Goal: Information Seeking & Learning: Compare options

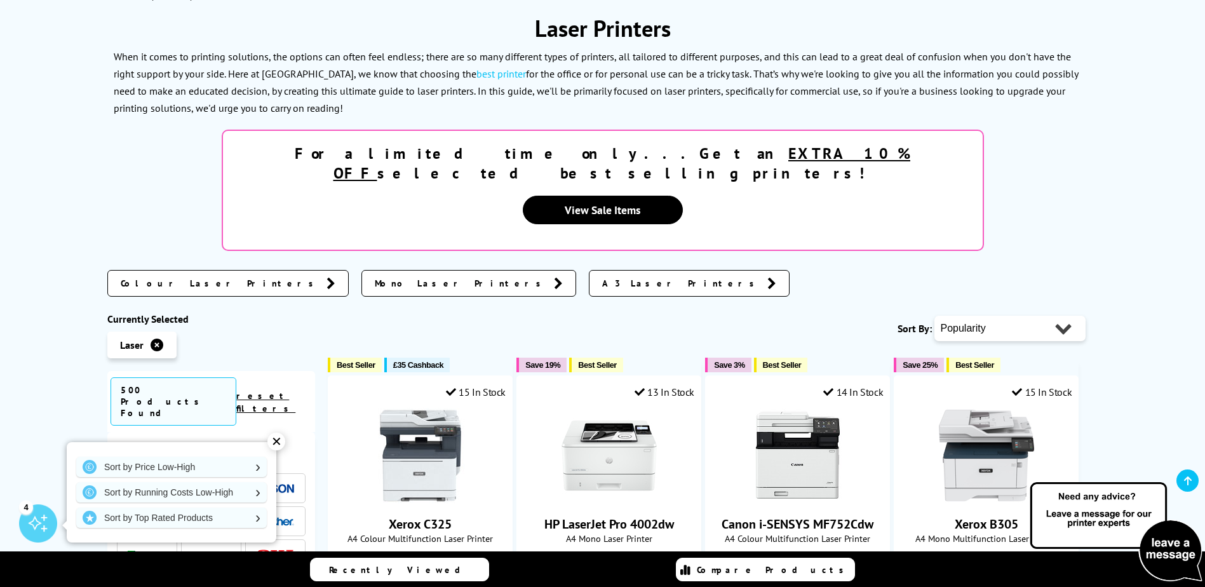
scroll to position [191, 0]
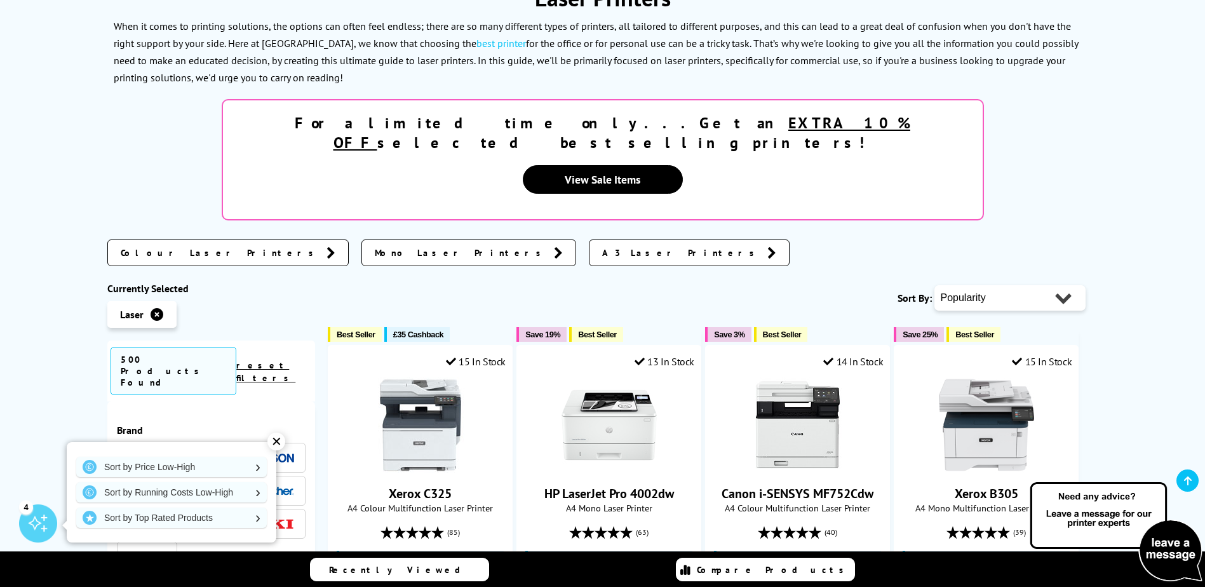
click at [554, 246] on icon at bounding box center [558, 252] width 9 height 13
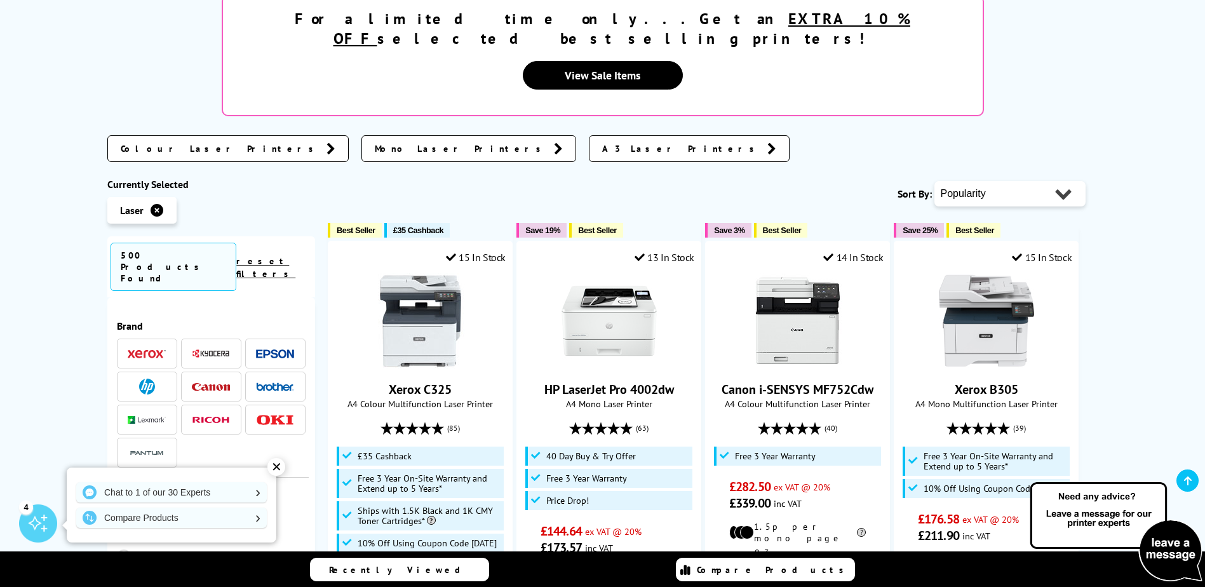
scroll to position [318, 0]
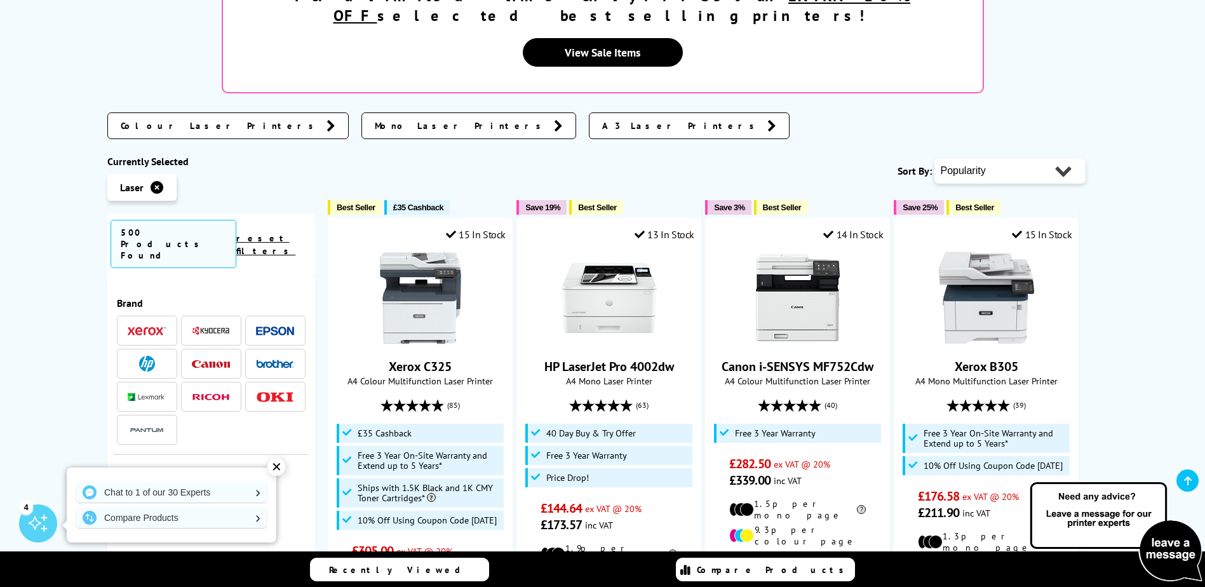
click at [176, 119] on span "Colour Laser Printers" at bounding box center [220, 125] width 199 height 13
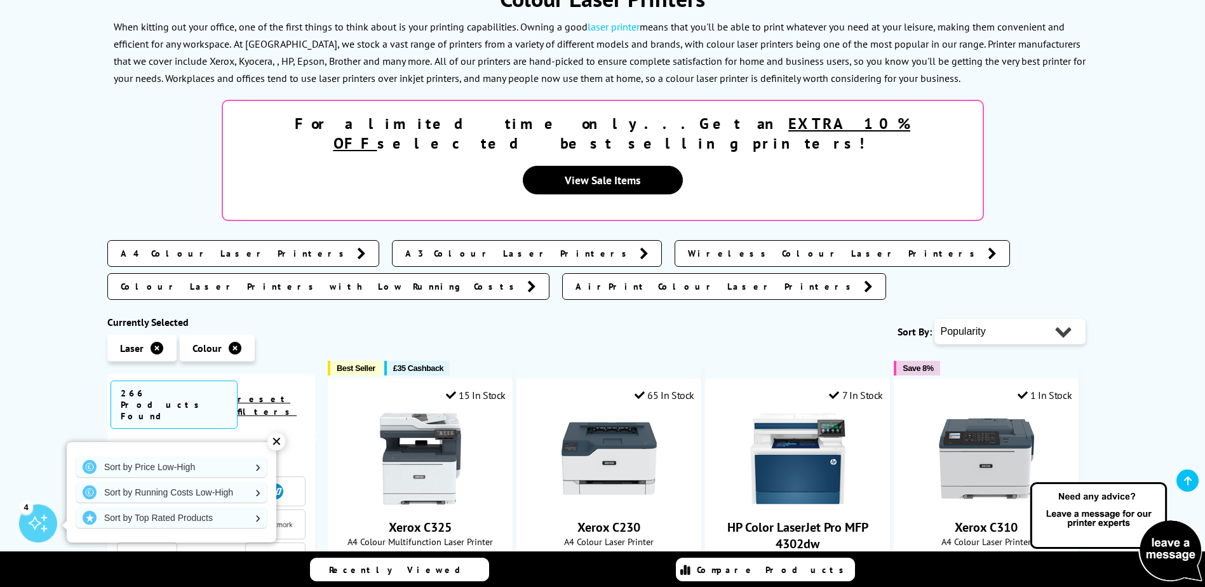
scroll to position [191, 0]
click at [199, 246] on span "A4 Colour Laser Printers" at bounding box center [236, 252] width 230 height 13
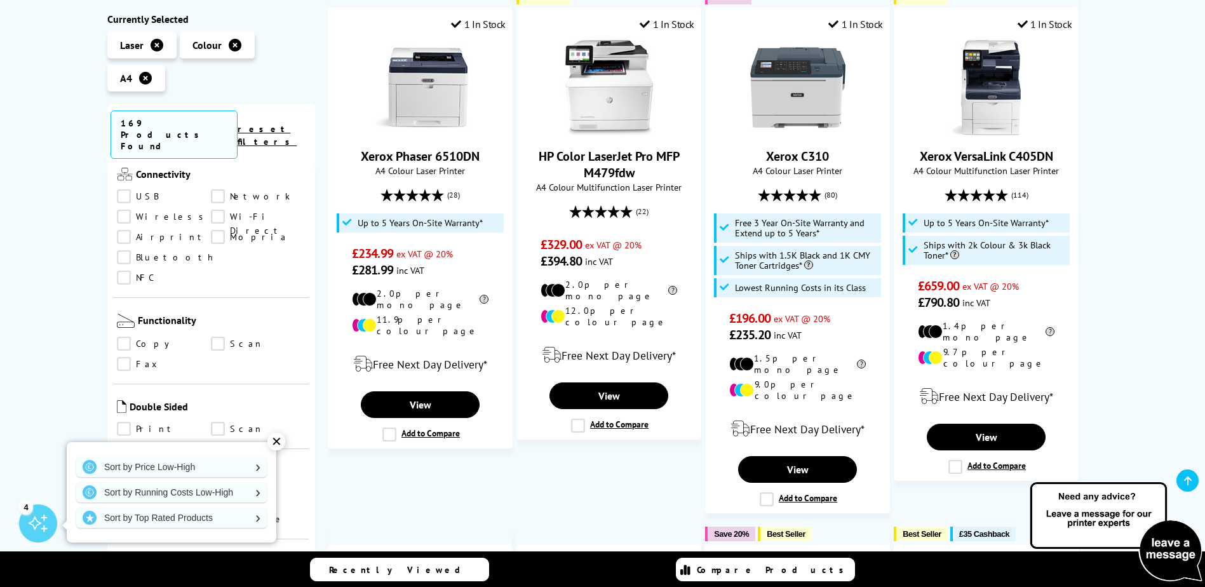
scroll to position [572, 0]
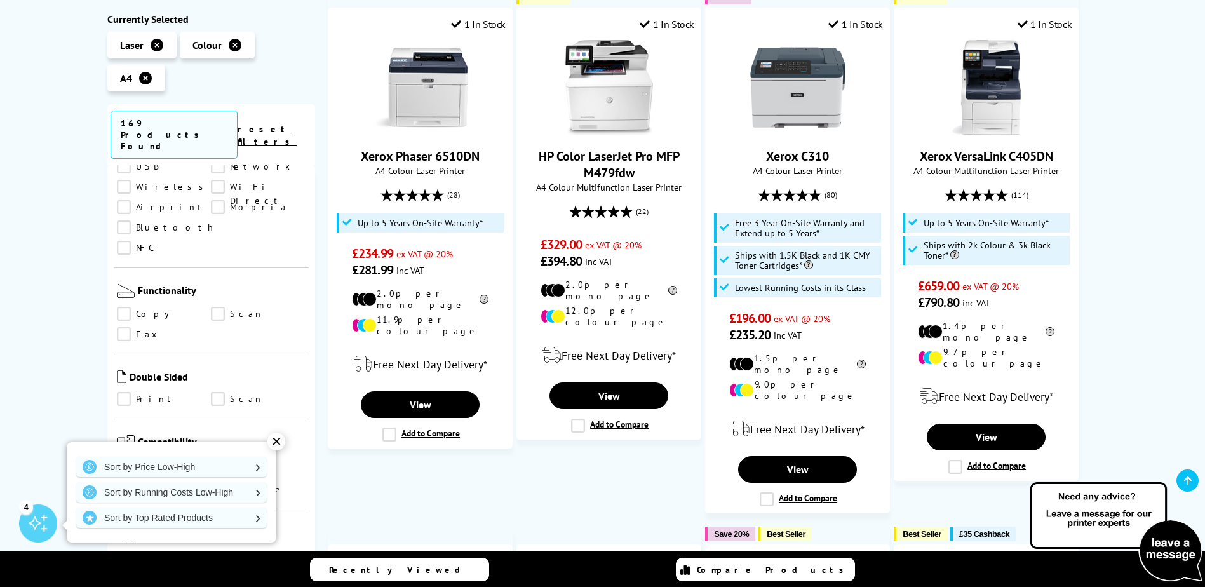
click at [127, 392] on link "Print" at bounding box center [164, 399] width 95 height 14
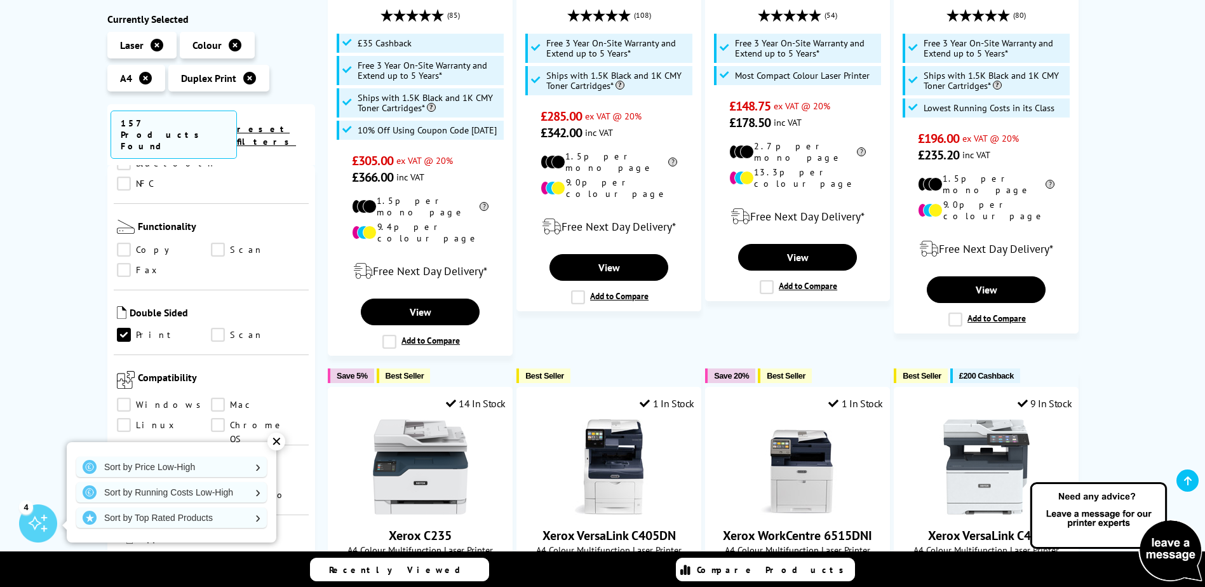
scroll to position [699, 0]
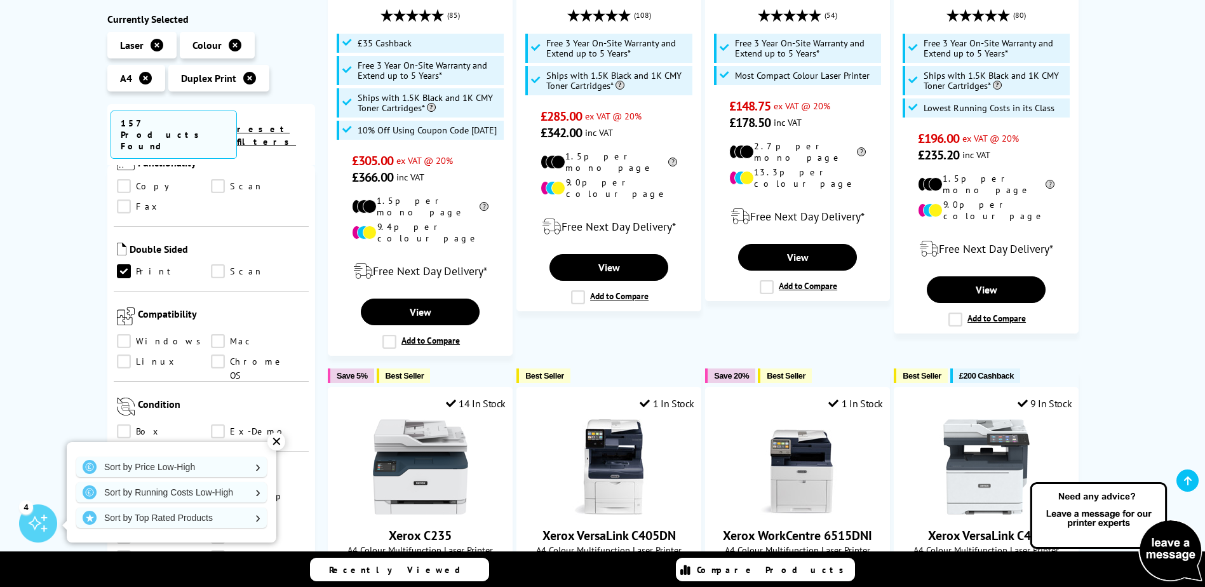
click at [124, 335] on link "Windows" at bounding box center [164, 342] width 95 height 14
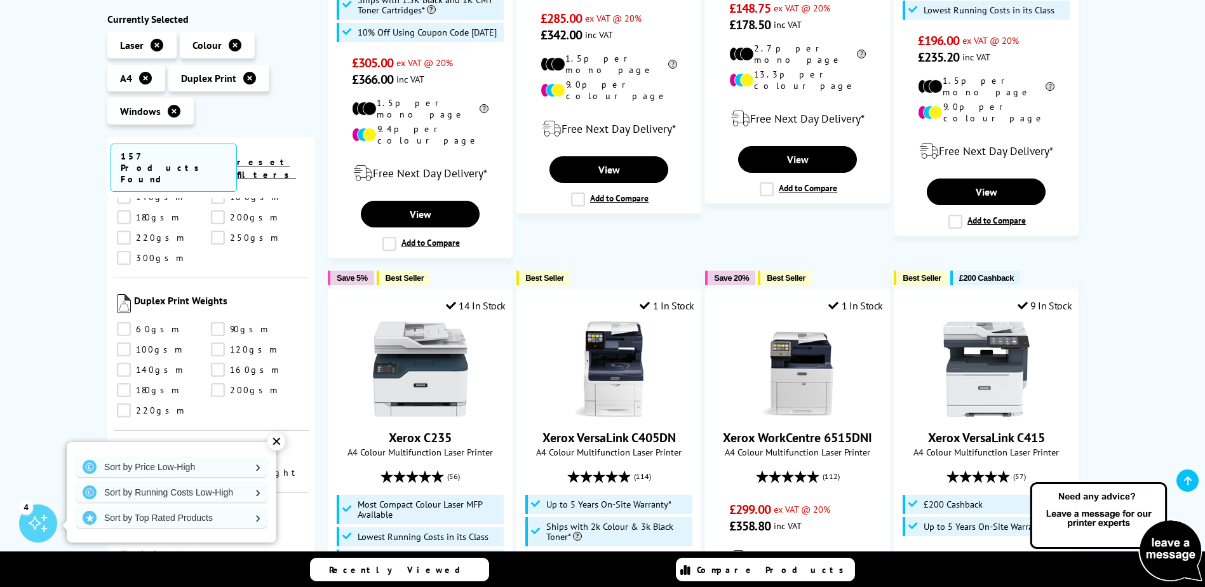
scroll to position [635, 0]
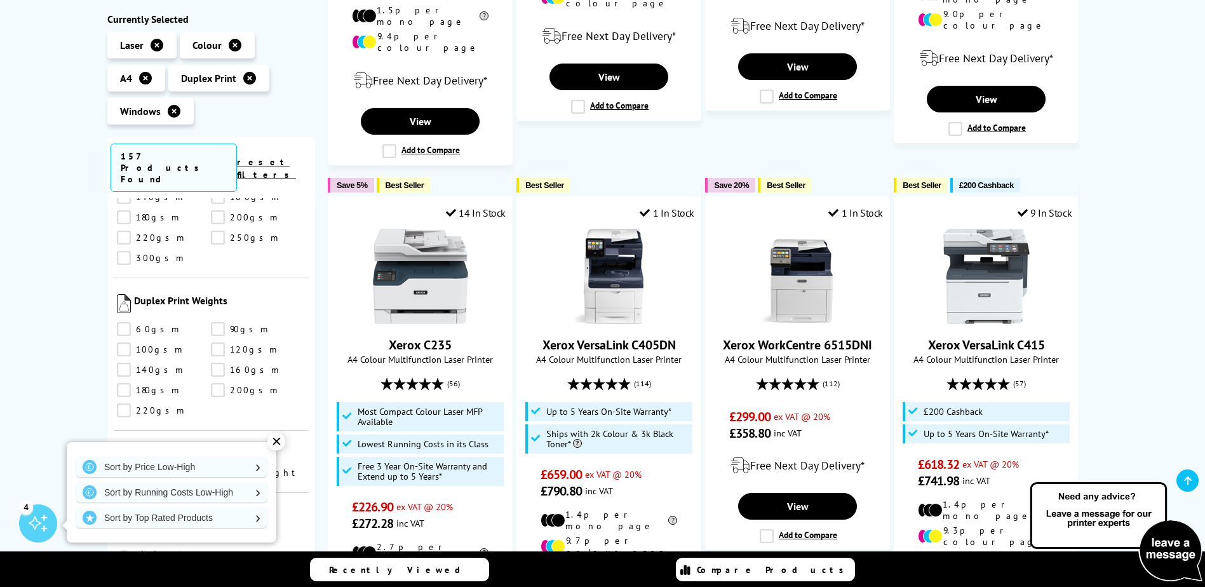
click at [278, 444] on div "✕" at bounding box center [276, 441] width 18 height 18
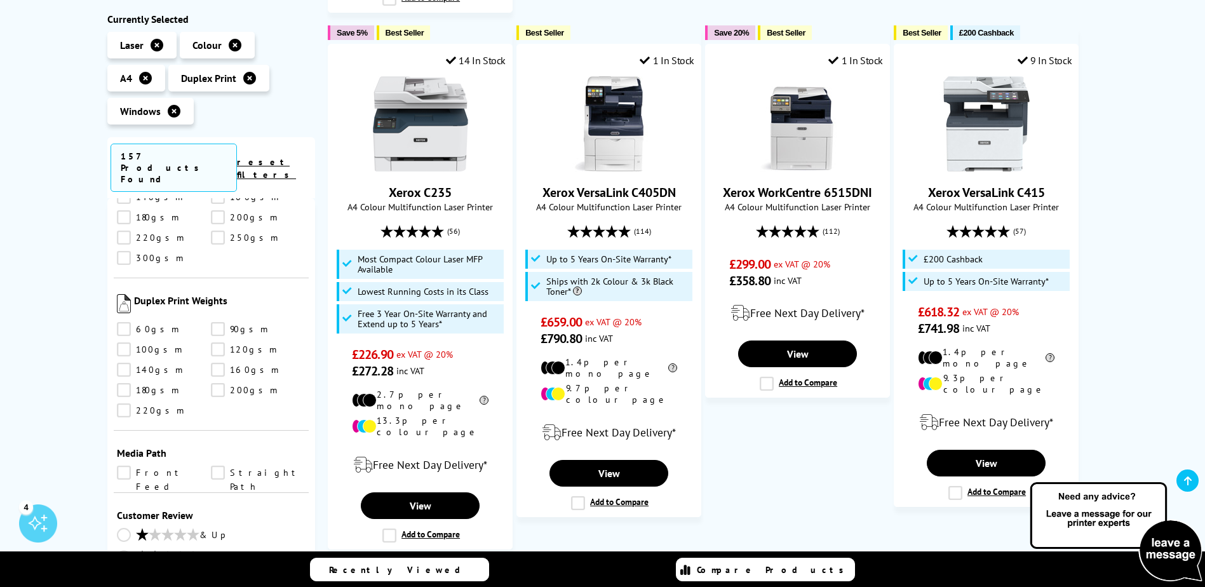
scroll to position [826, 0]
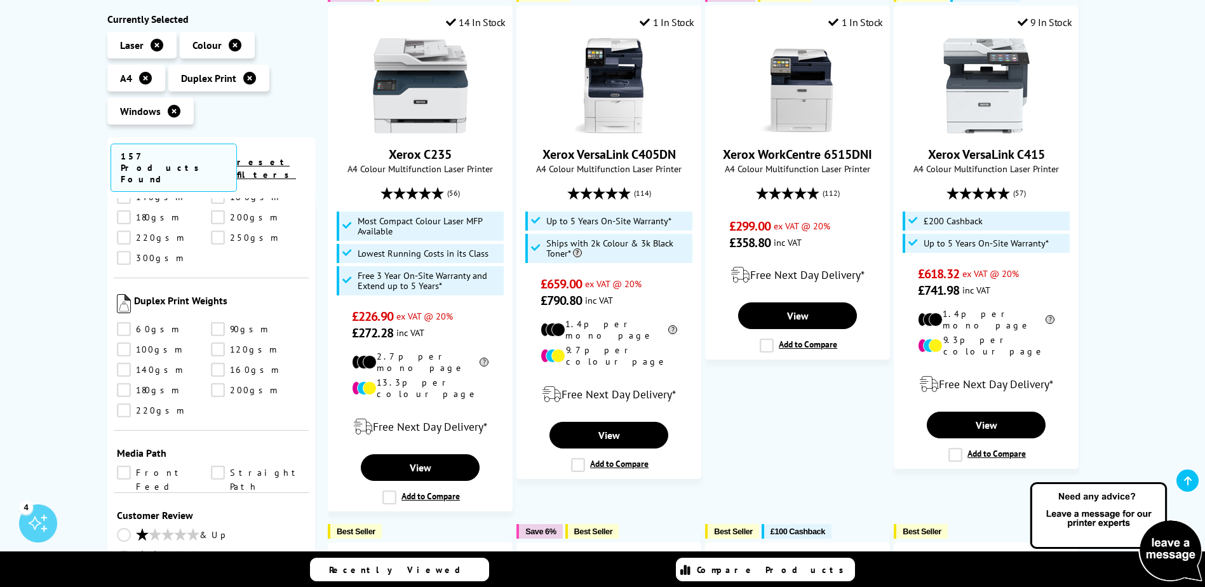
click at [22, 372] on div "Windows Duplex Print A4 Colour Laser Printers Currently Selected Laser Colour A4" at bounding box center [602, 213] width 1205 height 1730
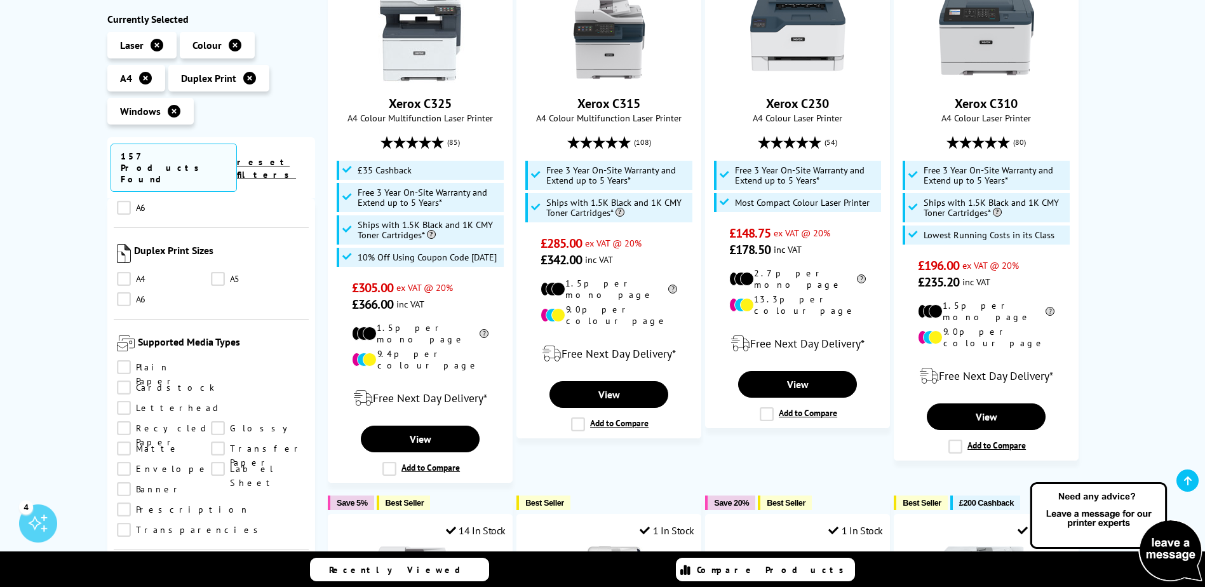
scroll to position [0, 0]
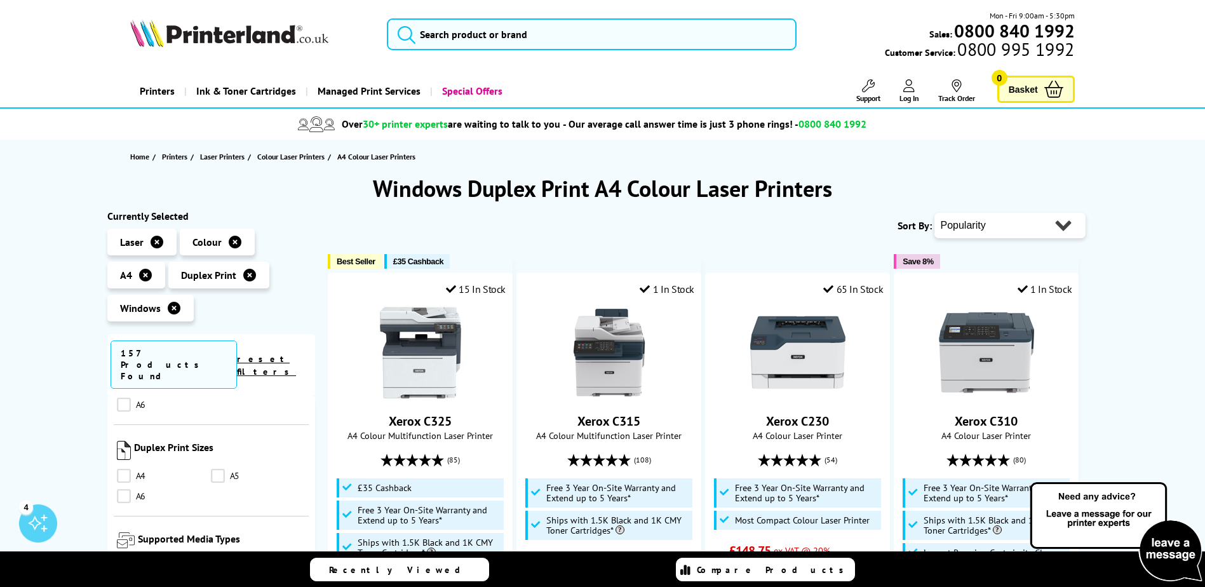
click at [1053, 220] on select "Popularity Rating Price - Low to High Price - High to Low Running Costs - Low t…" at bounding box center [1009, 225] width 151 height 25
click at [1029, 189] on h1 "Windows Duplex Print A4 Colour Laser Printers" at bounding box center [602, 188] width 991 height 30
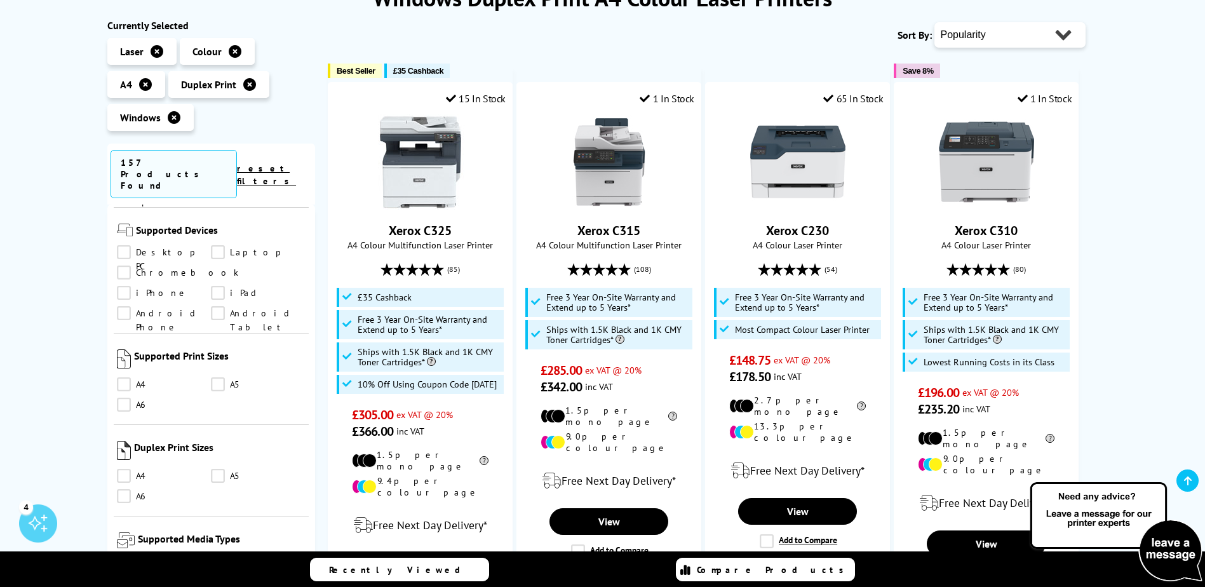
scroll to position [1045, 0]
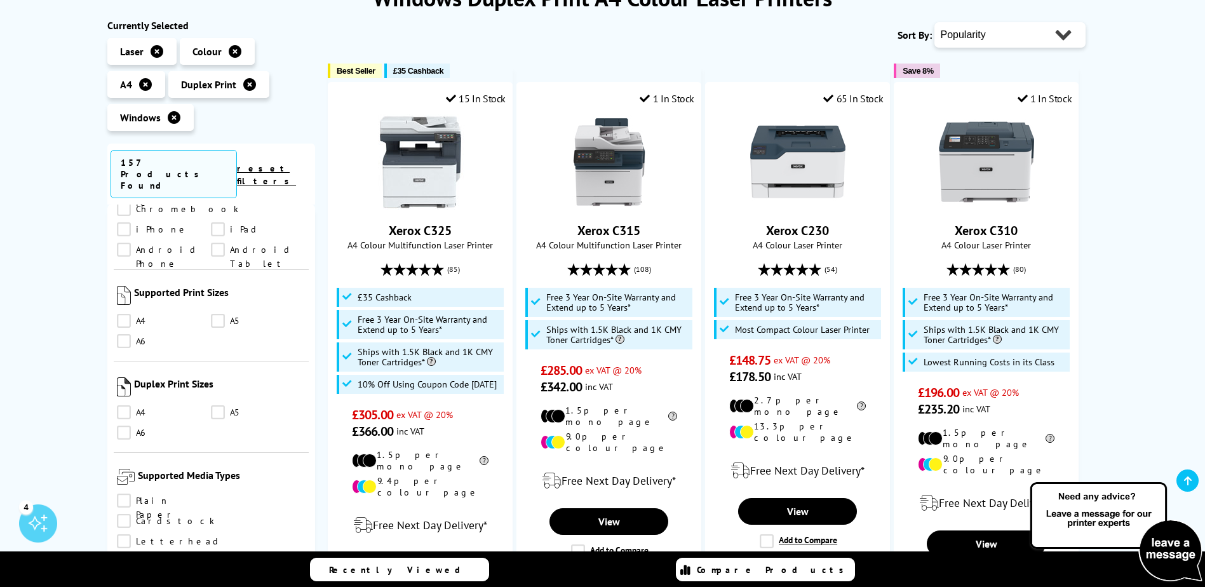
click at [122, 405] on link "A4" at bounding box center [164, 412] width 95 height 14
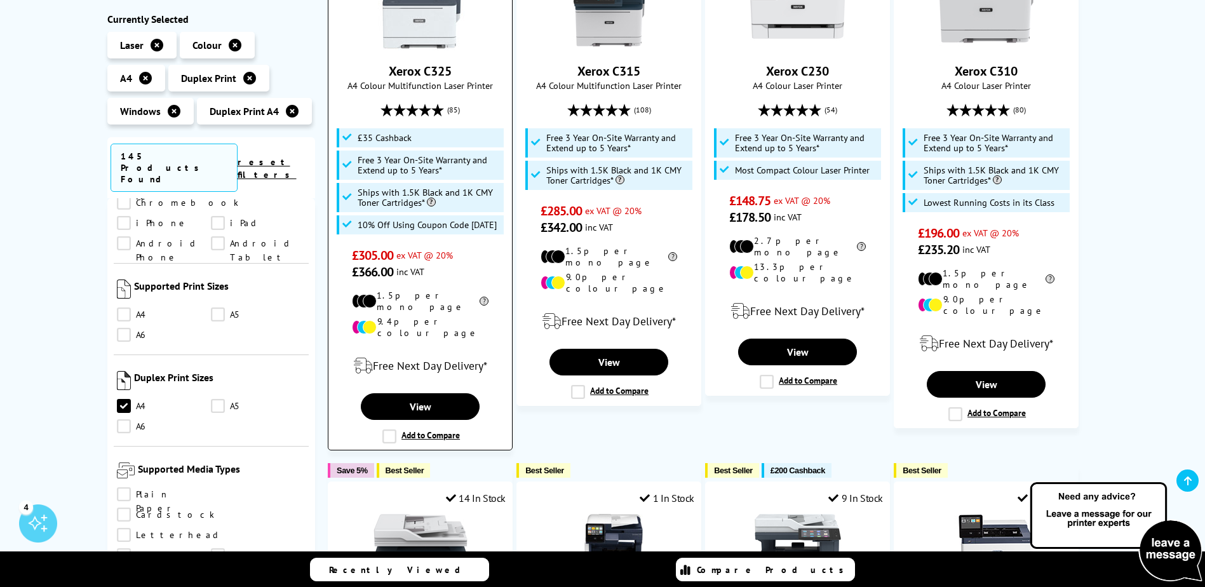
scroll to position [381, 0]
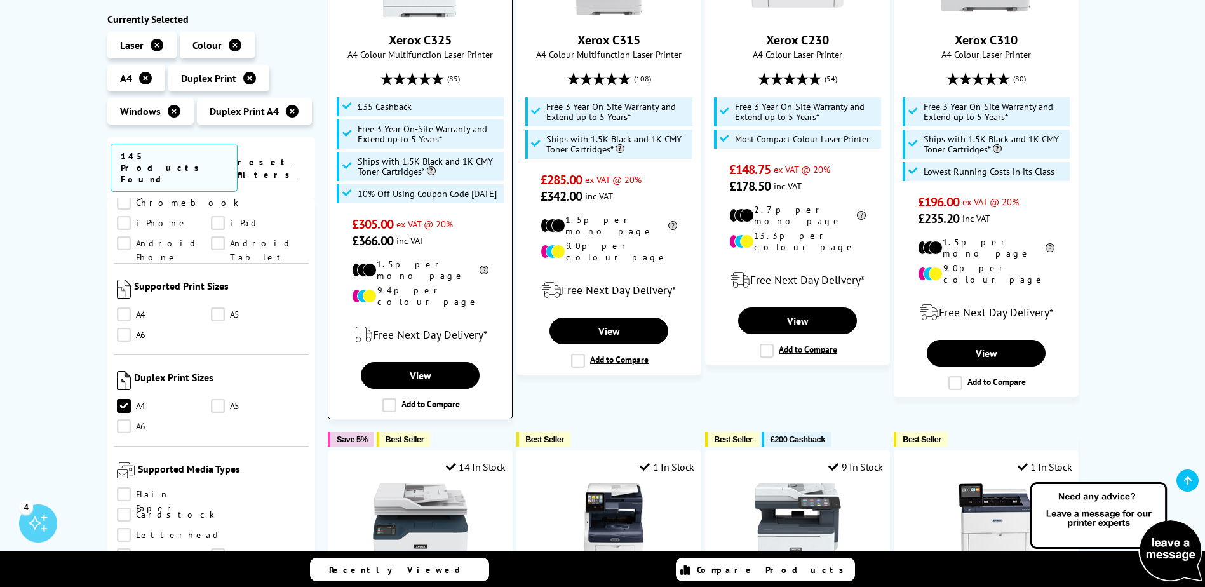
click at [389, 398] on label "Add to Compare" at bounding box center [420, 405] width 77 height 14
click at [0, 0] on input "Add to Compare" at bounding box center [0, 0] width 0 height 0
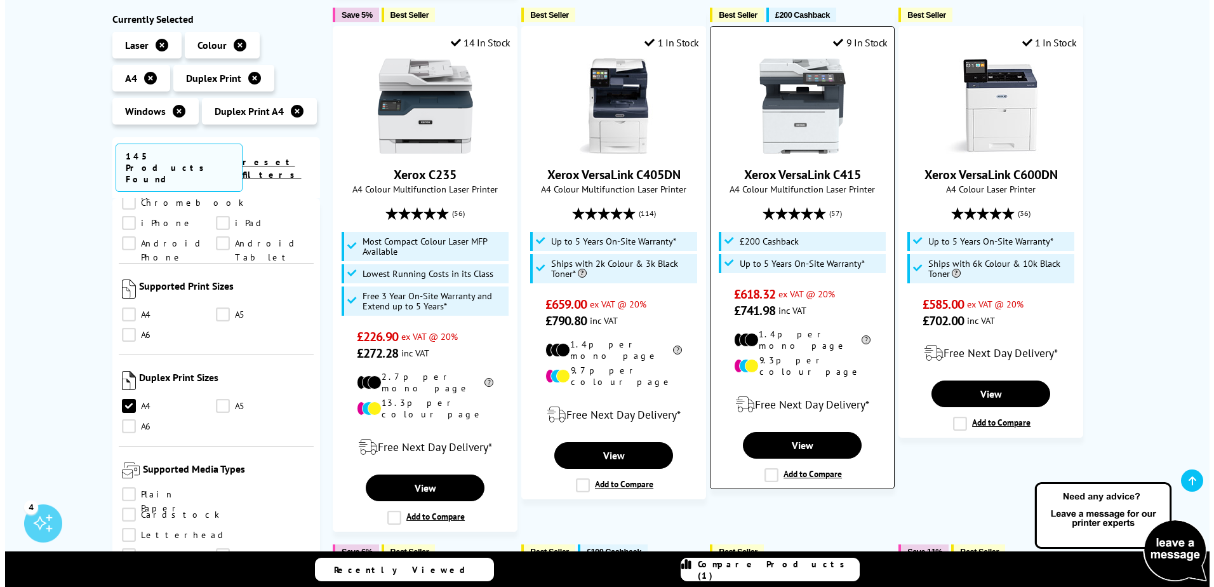
scroll to position [826, 0]
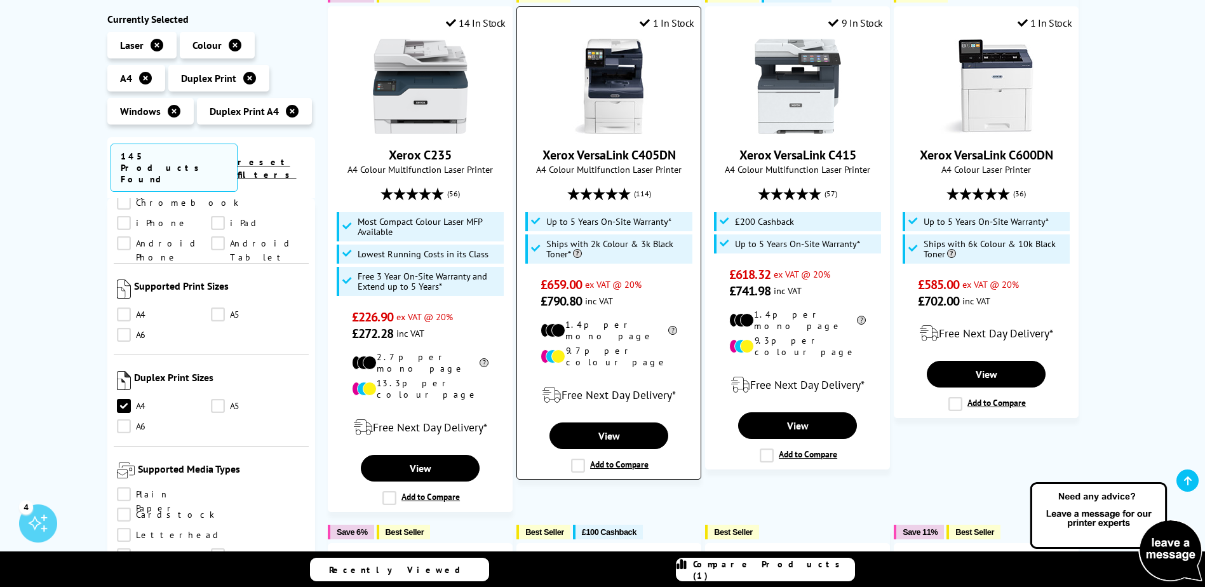
click at [577, 459] on label "Add to Compare" at bounding box center [609, 466] width 77 height 14
click at [0, 0] on input "Add to Compare" at bounding box center [0, 0] width 0 height 0
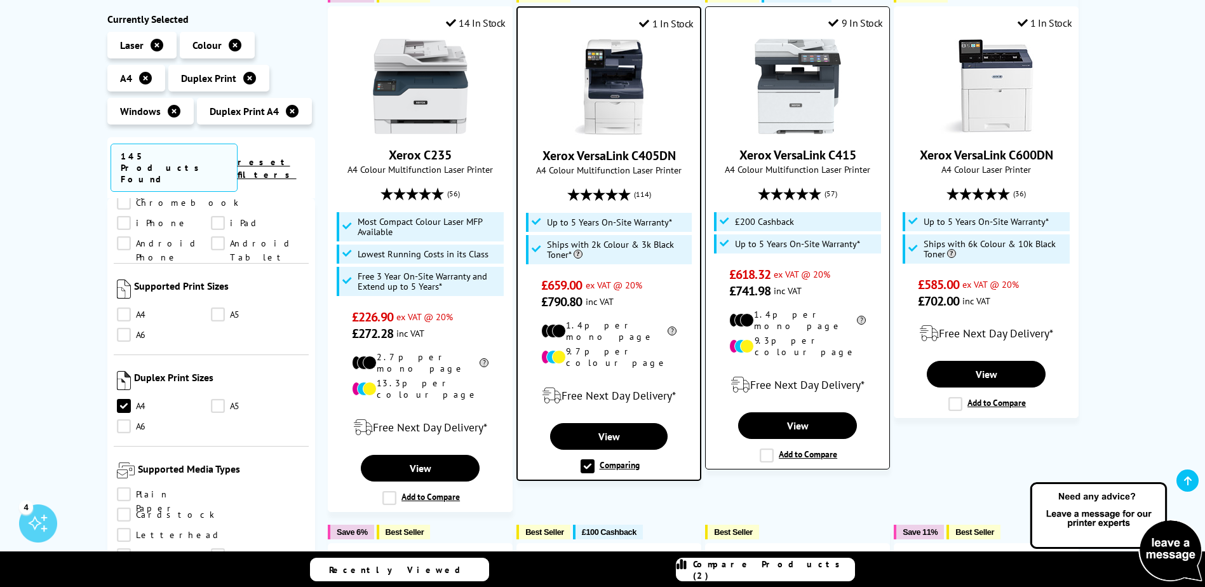
click at [765, 448] on label "Add to Compare" at bounding box center [798, 455] width 77 height 14
click at [0, 0] on input "Add to Compare" at bounding box center [0, 0] width 0 height 0
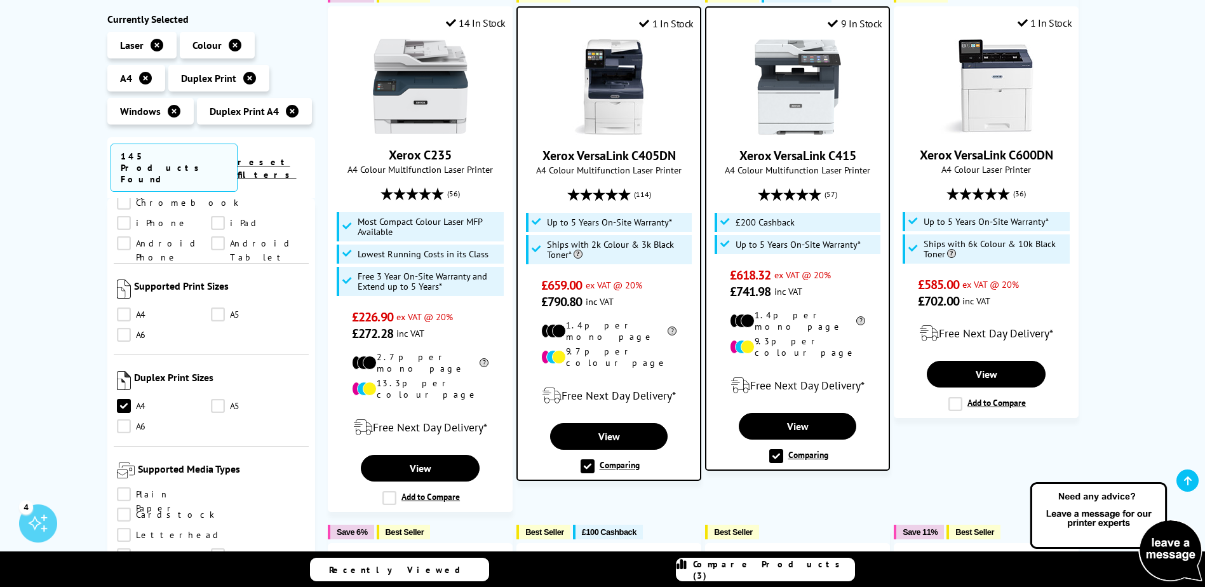
click at [756, 568] on span "Compare Products (3)" at bounding box center [773, 569] width 161 height 23
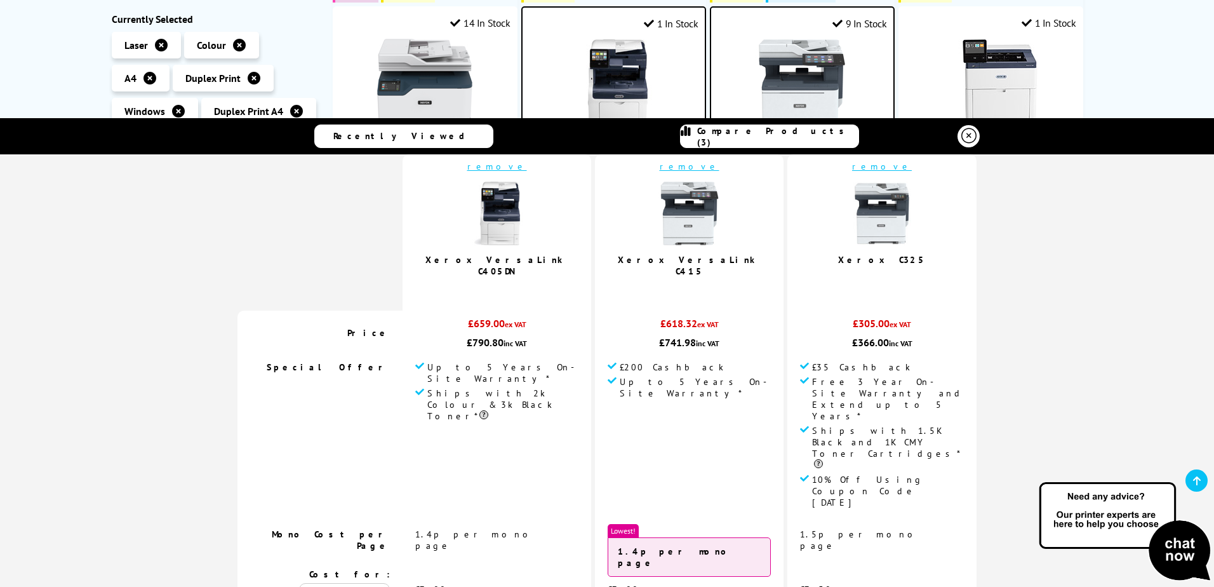
scroll to position [0, 0]
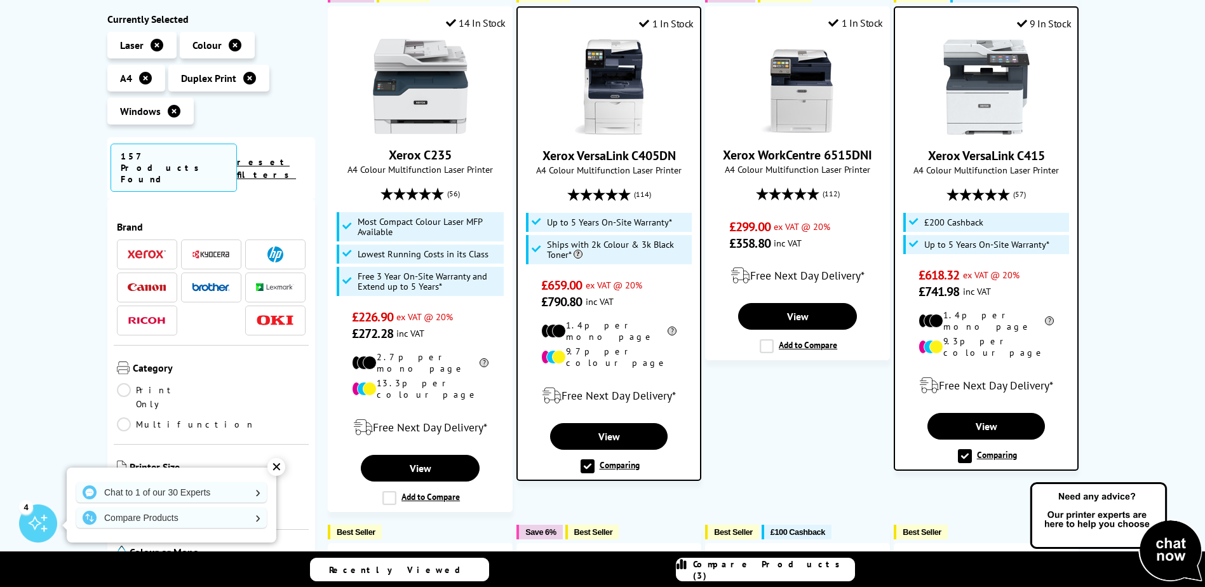
click at [591, 459] on label "Comparing" at bounding box center [609, 466] width 59 height 14
click at [0, 0] on input "Comparing" at bounding box center [0, 0] width 0 height 0
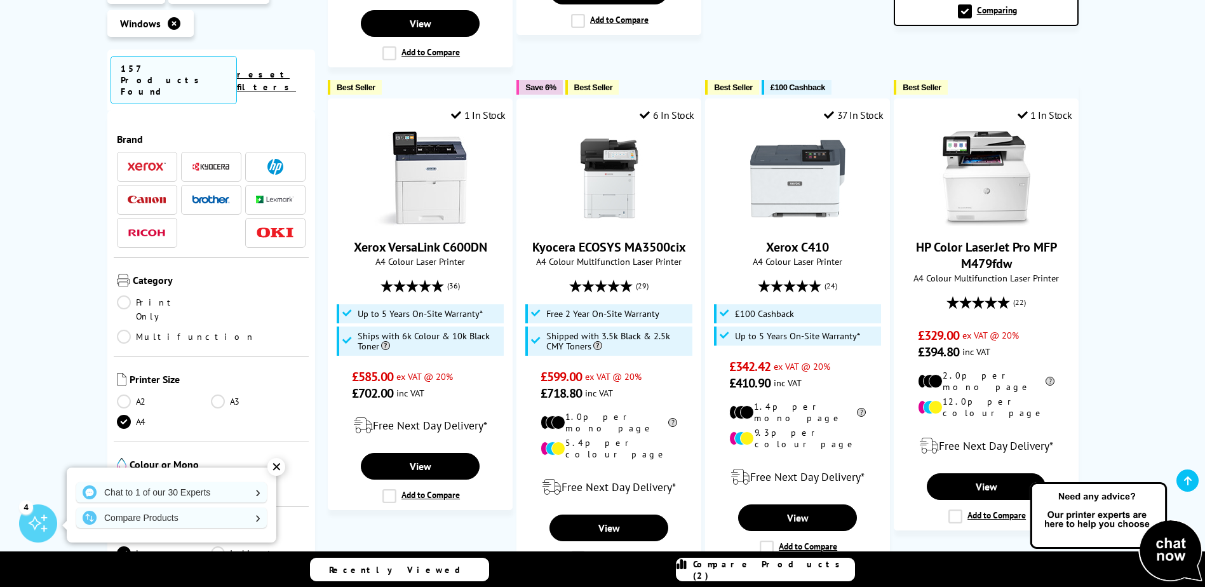
scroll to position [1334, 0]
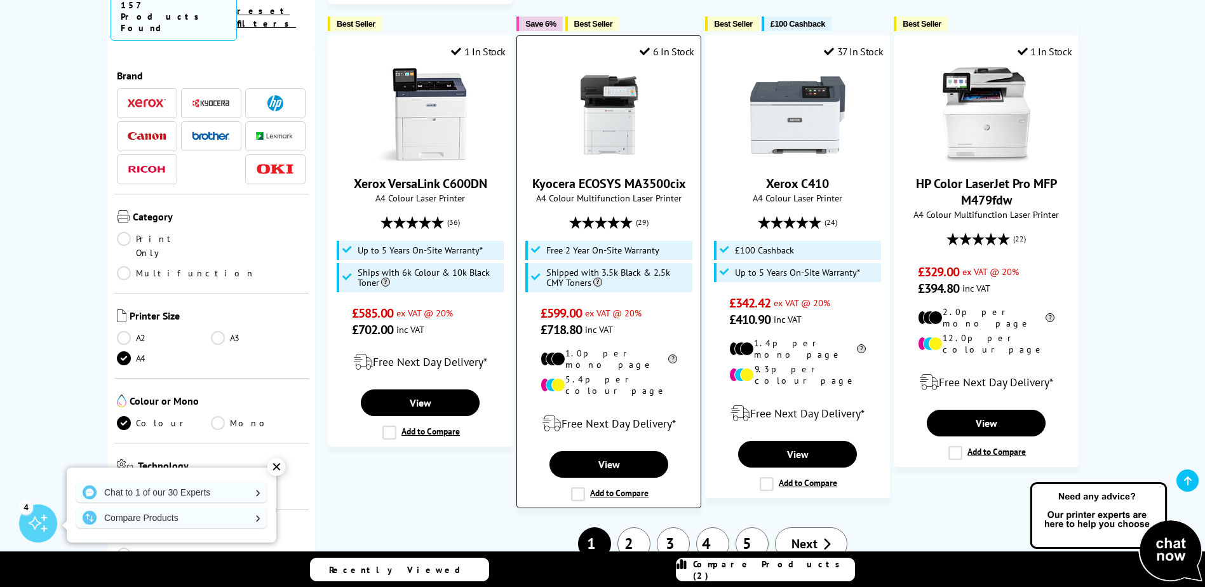
click at [580, 487] on label "Add to Compare" at bounding box center [609, 494] width 77 height 14
click at [0, 0] on input "Add to Compare" at bounding box center [0, 0] width 0 height 0
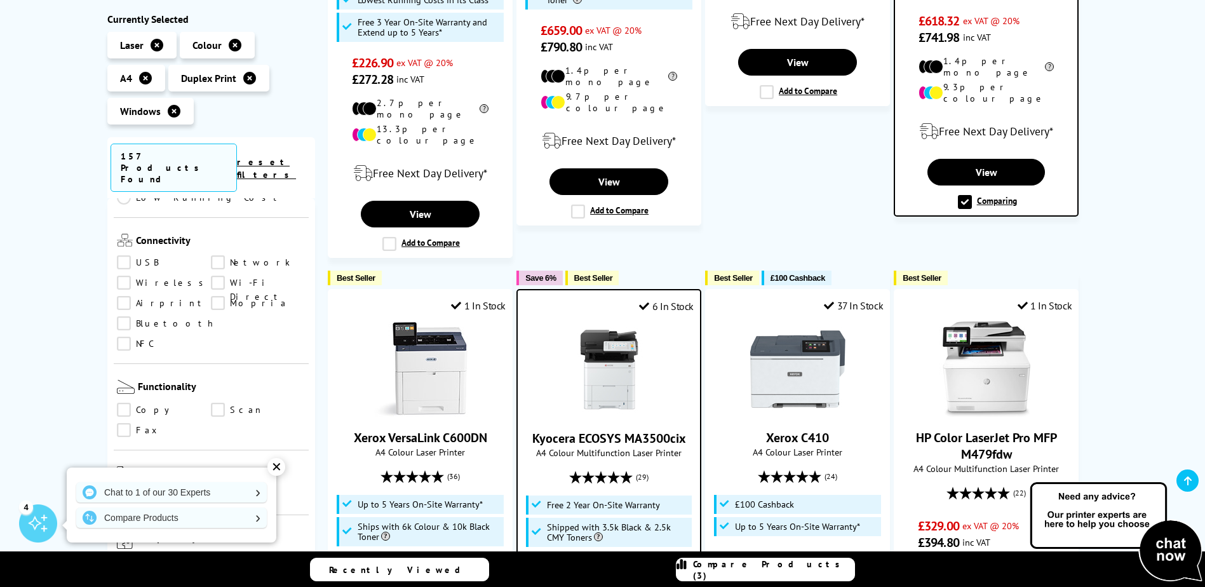
scroll to position [572, 0]
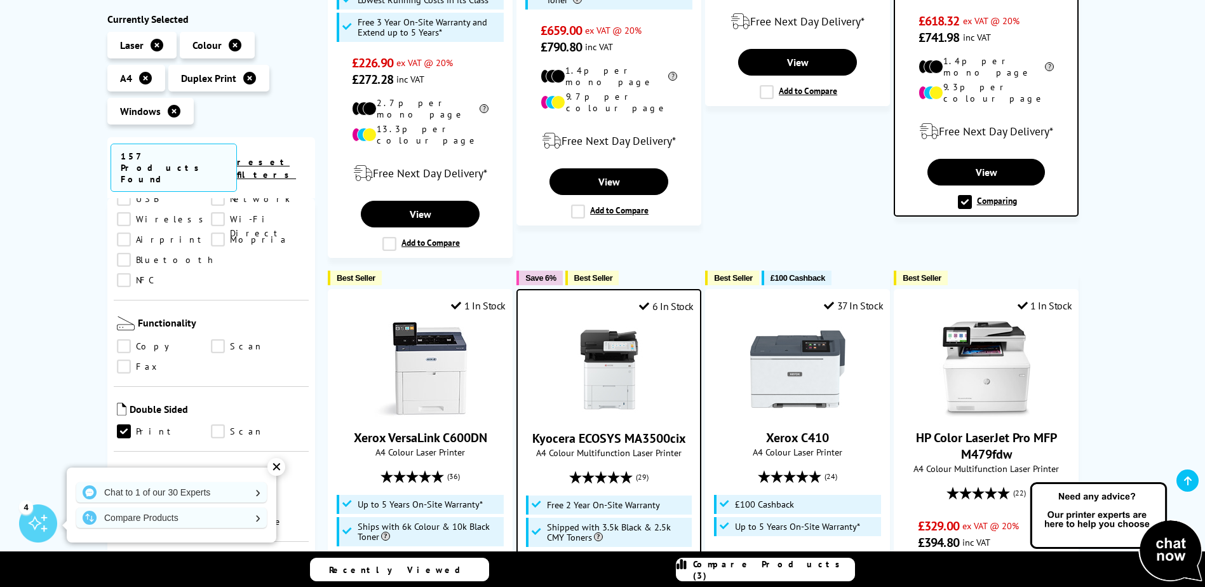
click at [124, 340] on link "Copy" at bounding box center [164, 347] width 95 height 14
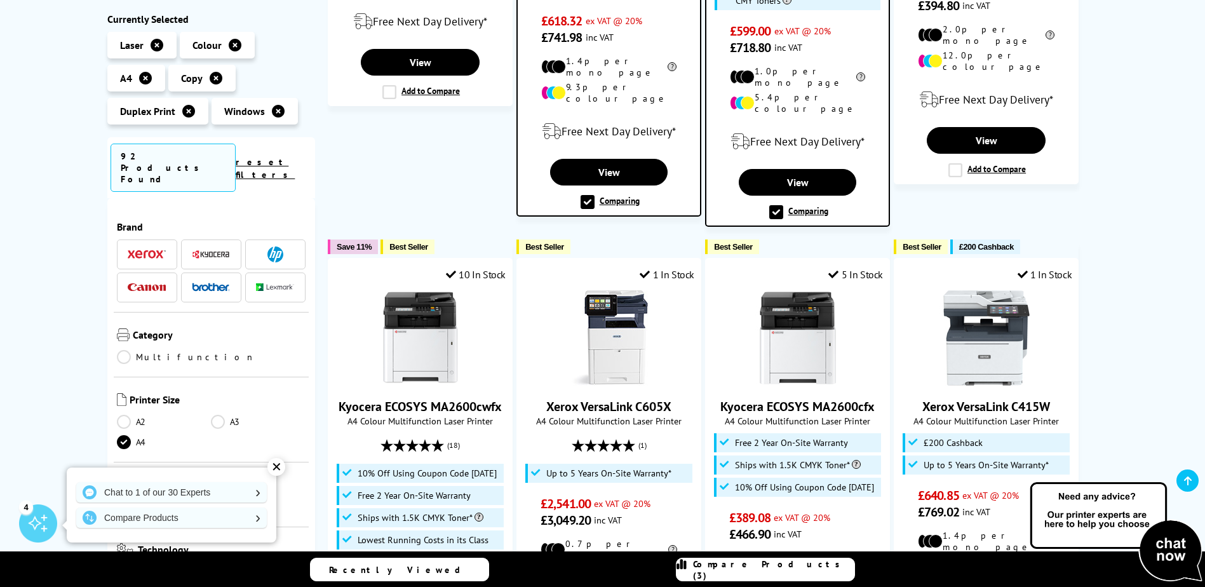
scroll to position [572, 0]
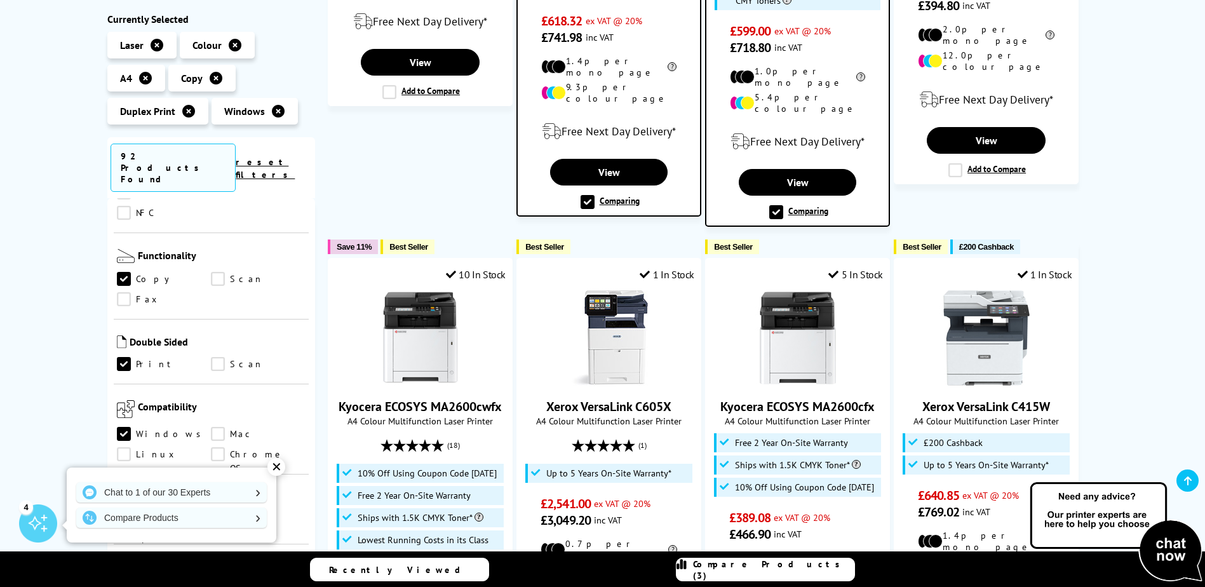
click at [217, 272] on link "Scan" at bounding box center [258, 279] width 95 height 14
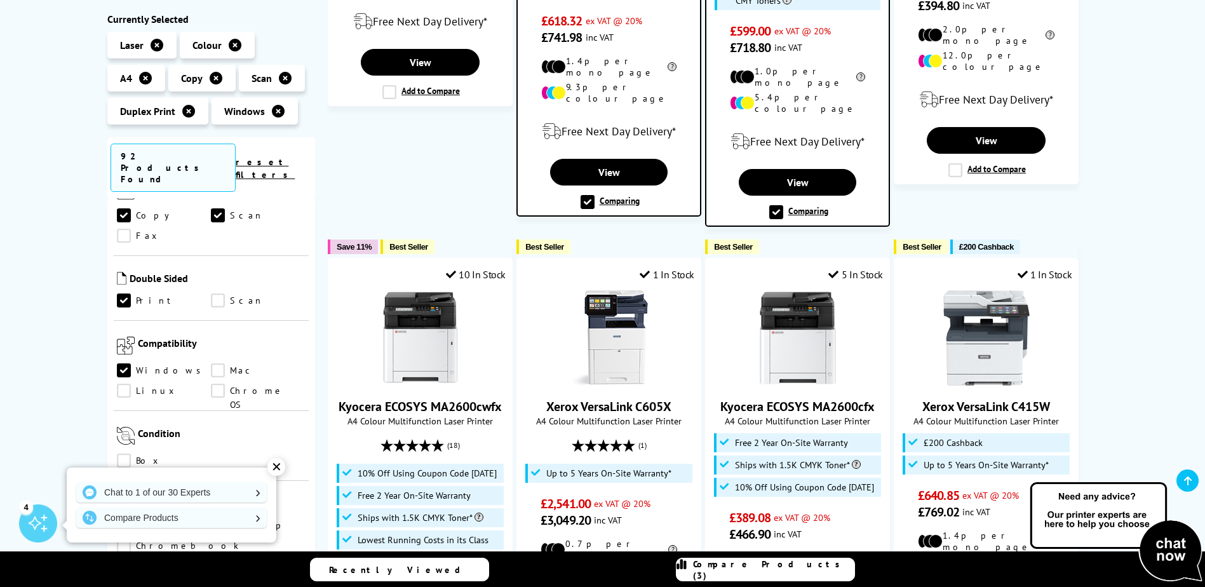
click at [218, 294] on link "Scan" at bounding box center [258, 301] width 95 height 14
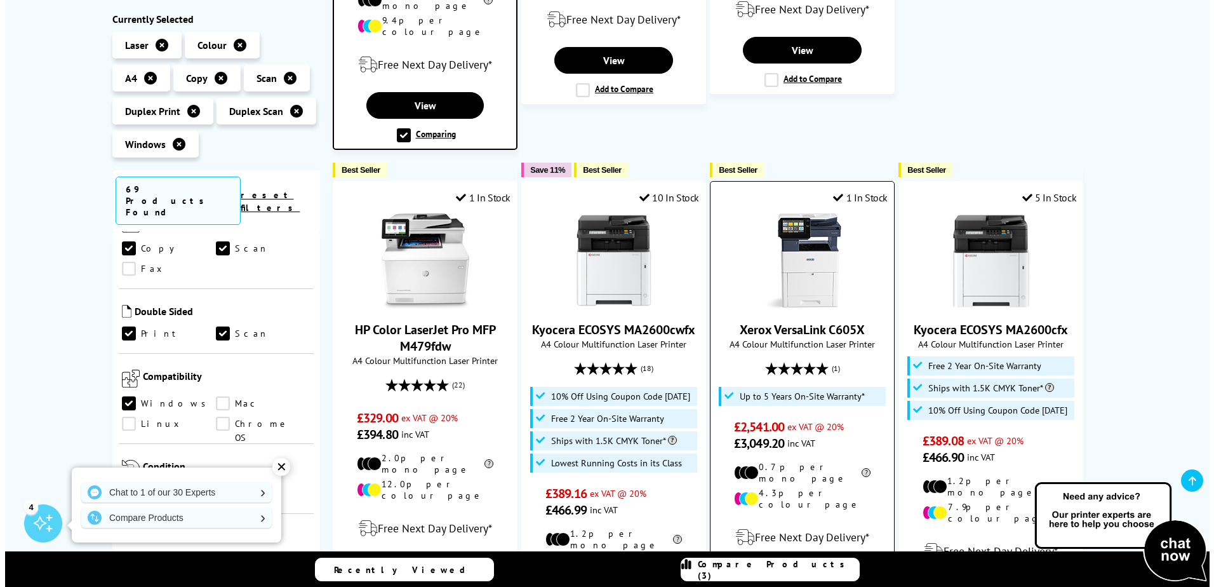
scroll to position [636, 0]
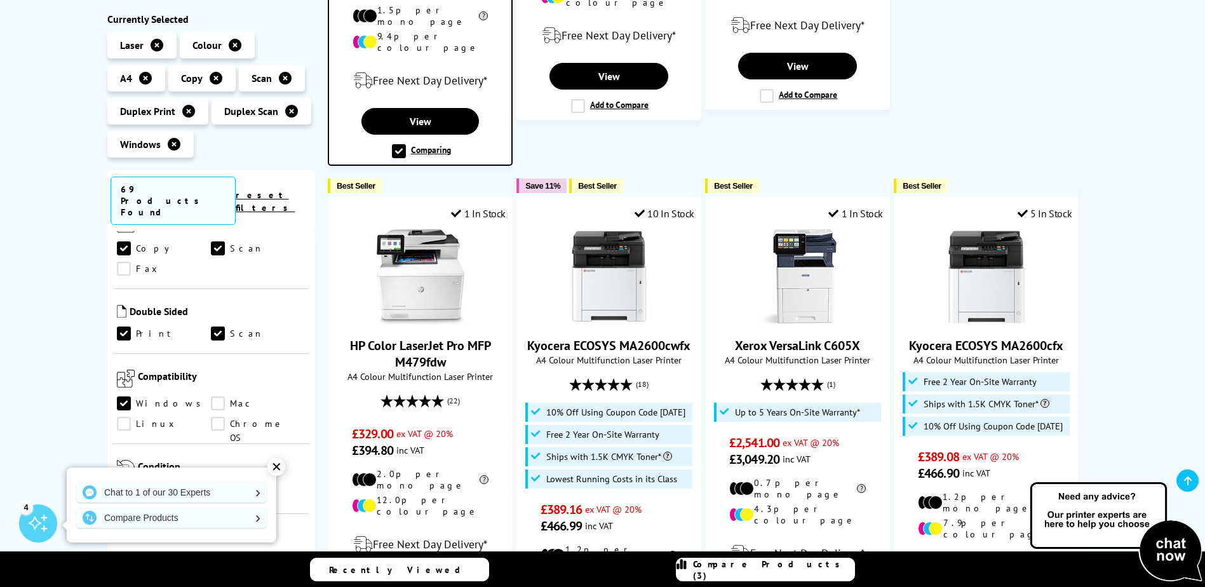
click at [754, 568] on span "Compare Products (3)" at bounding box center [773, 569] width 161 height 23
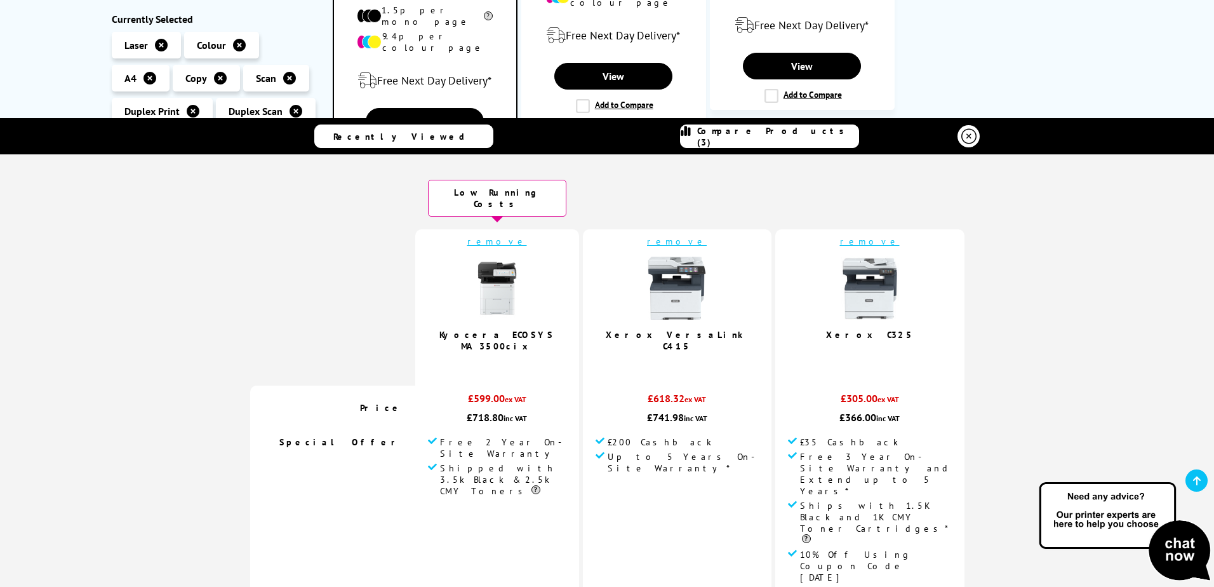
click at [840, 236] on link "remove" at bounding box center [870, 241] width 60 height 11
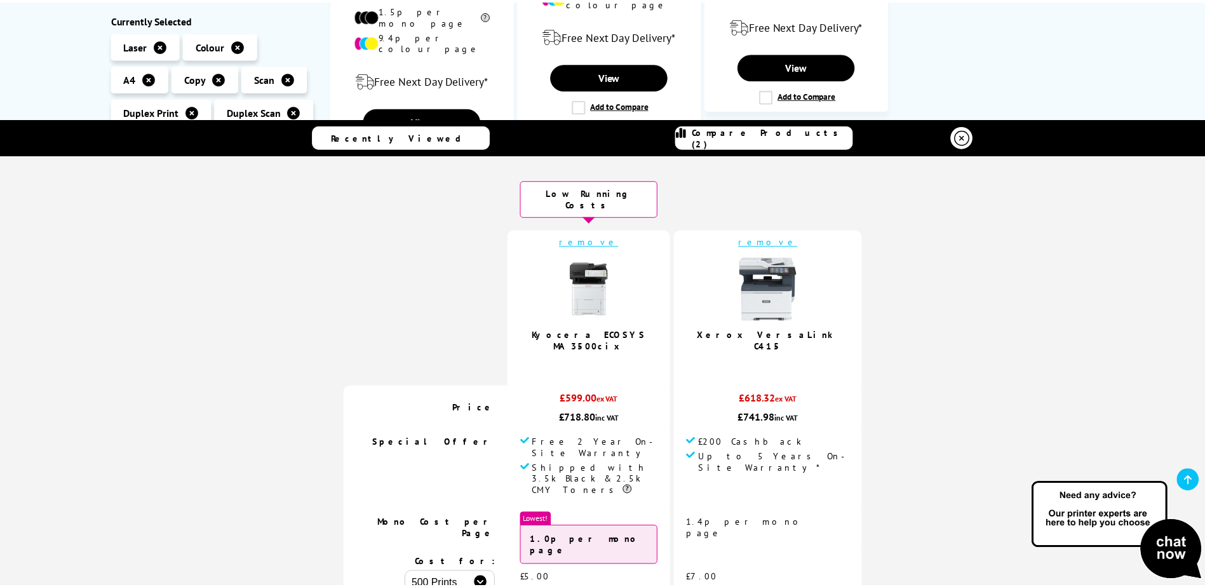
scroll to position [625, 0]
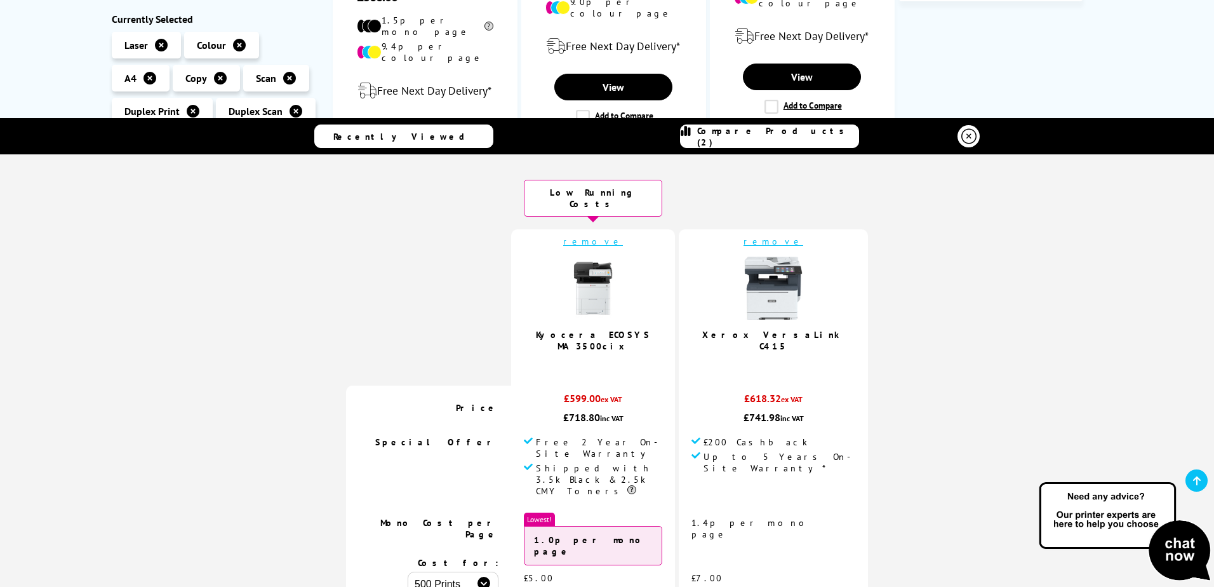
click at [769, 236] on link "remove" at bounding box center [774, 241] width 60 height 11
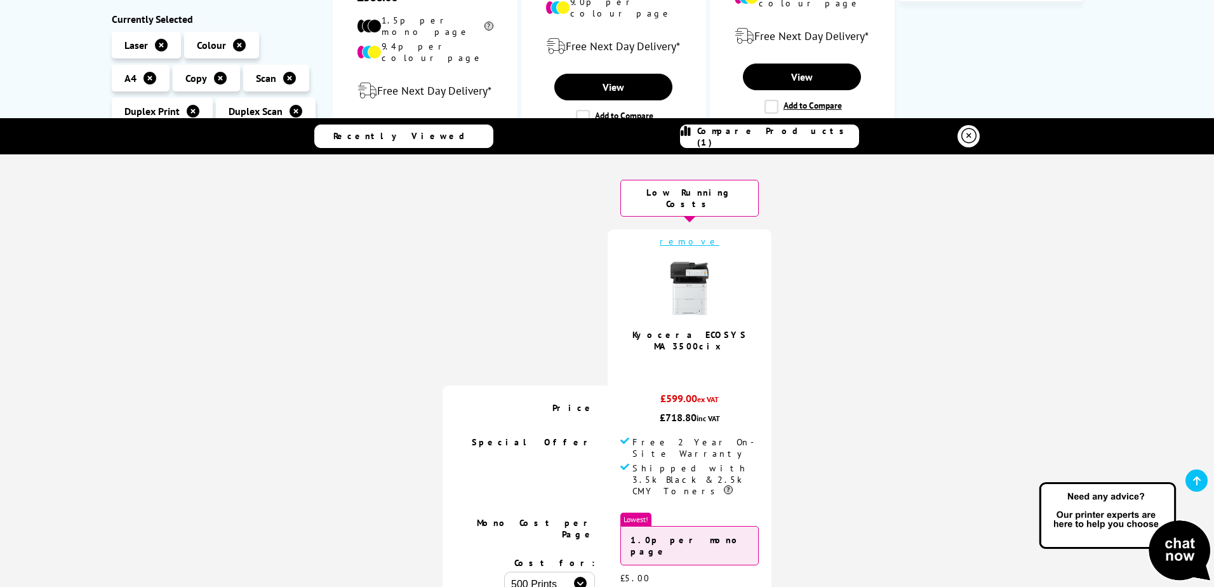
click at [676, 236] on link "remove" at bounding box center [690, 241] width 60 height 11
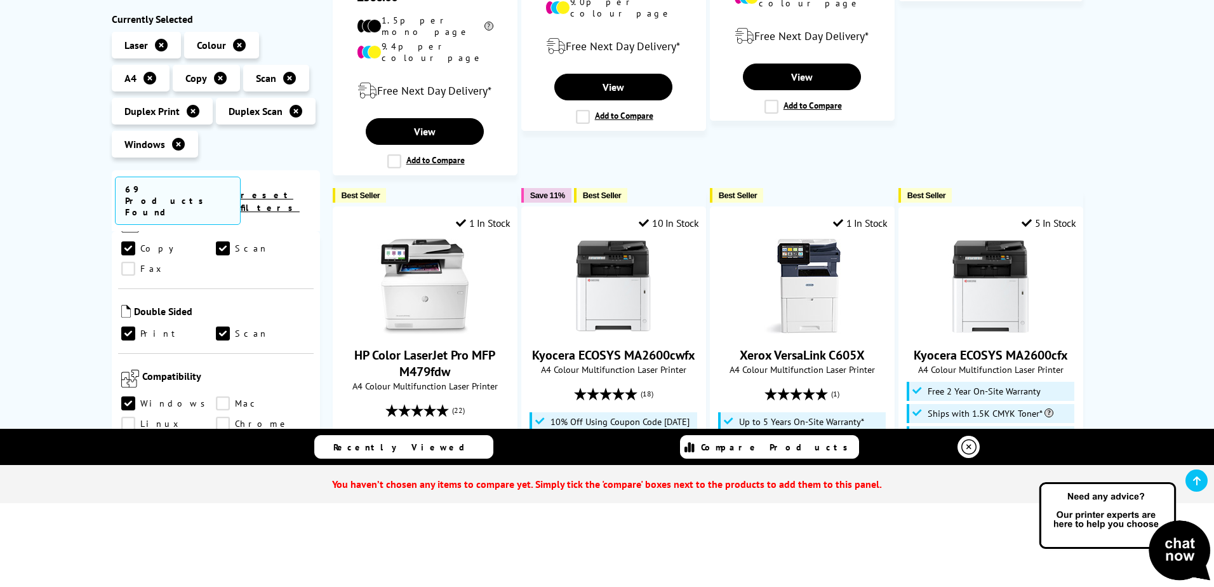
drag, startPoint x: 1113, startPoint y: 135, endPoint x: 1109, endPoint y: 143, distance: 9.1
click at [1113, 135] on div "Windows Duplex Print / Duplex Scan Copy / Scan A4 Colour Laser Printers Current…" at bounding box center [607, 430] width 1016 height 1764
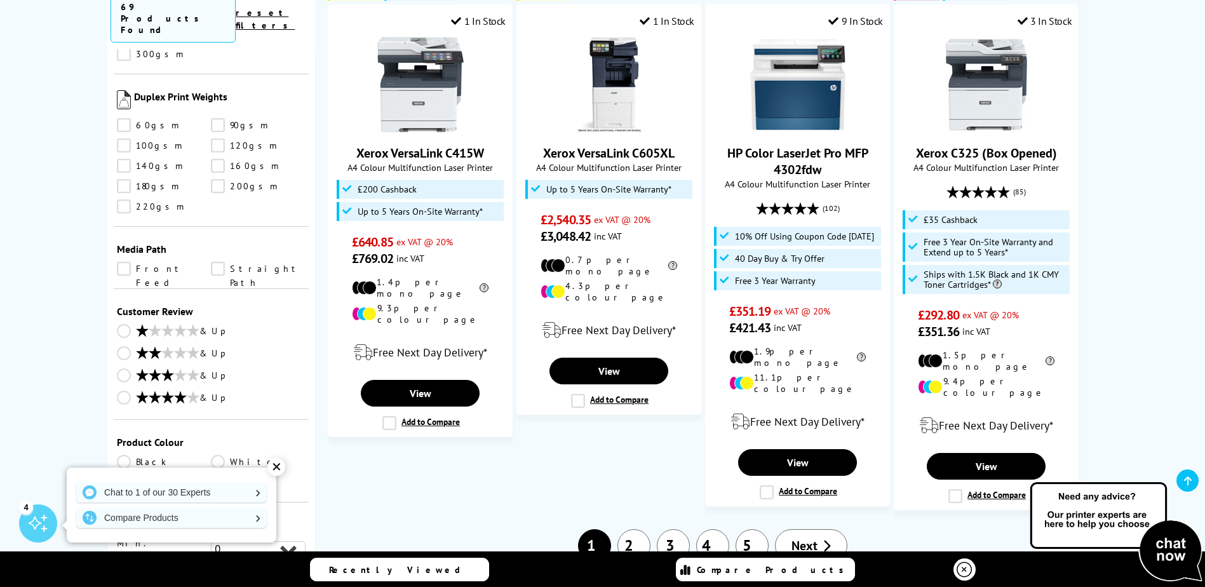
scroll to position [1588, 0]
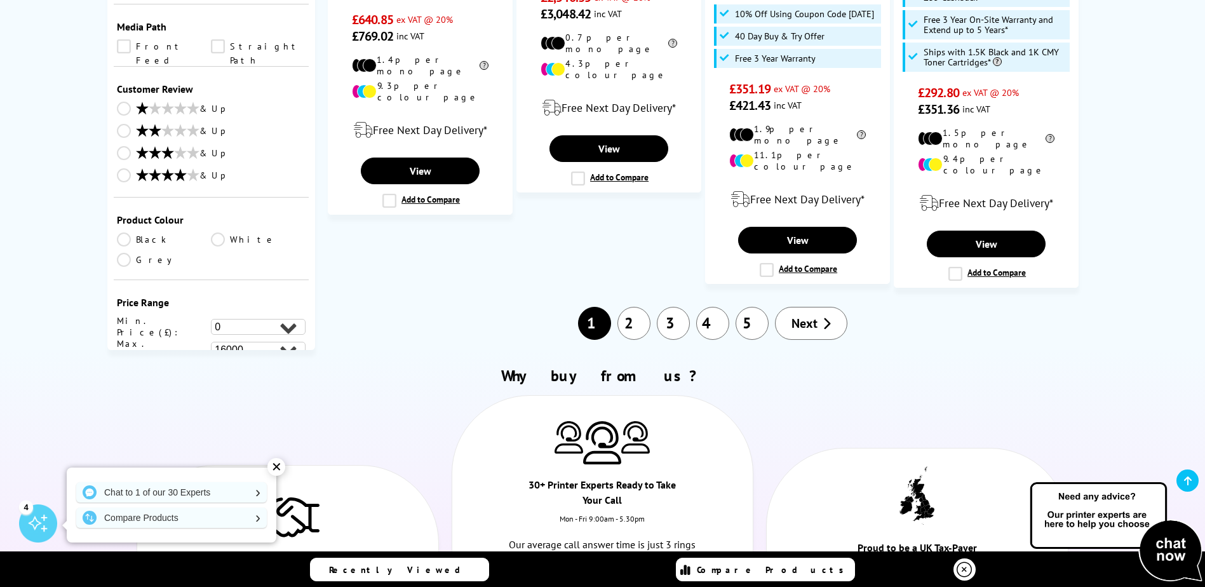
click at [288, 342] on select "0 100 200 300 400 500 600 700 800 900 1000 2000 3000 4000 5000 6000 8000 10000 …" at bounding box center [258, 350] width 95 height 16
select select "800"
click at [211, 342] on select "0 100 200 300 400 500 600 700 800 900 1000 2000 3000 4000 5000 6000 8000 10000 …" at bounding box center [258, 350] width 95 height 16
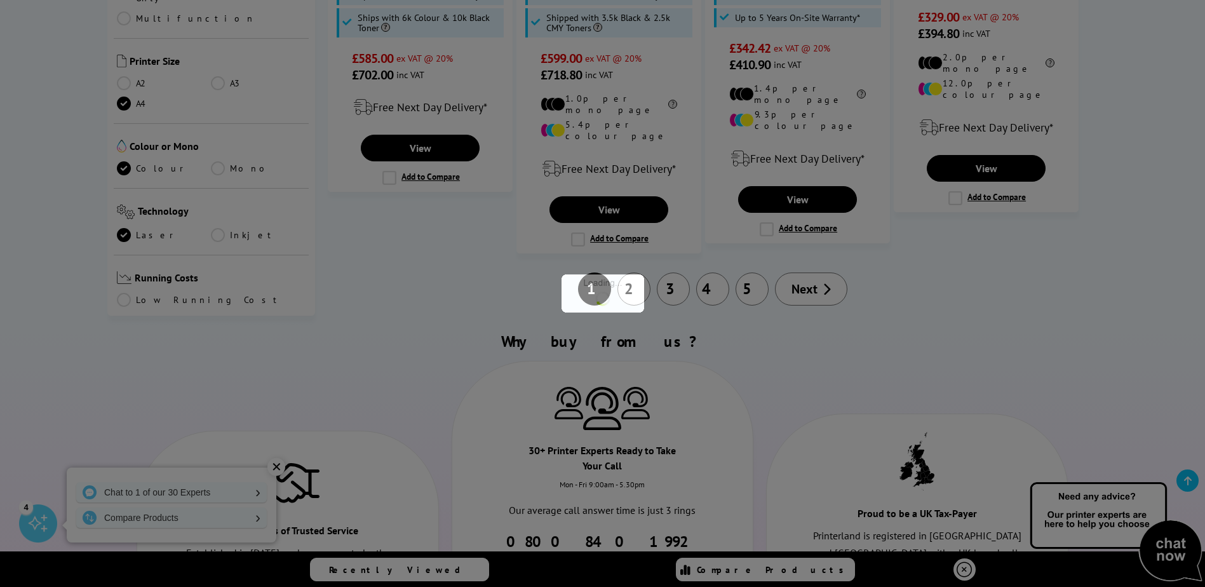
scroll to position [1569, 0]
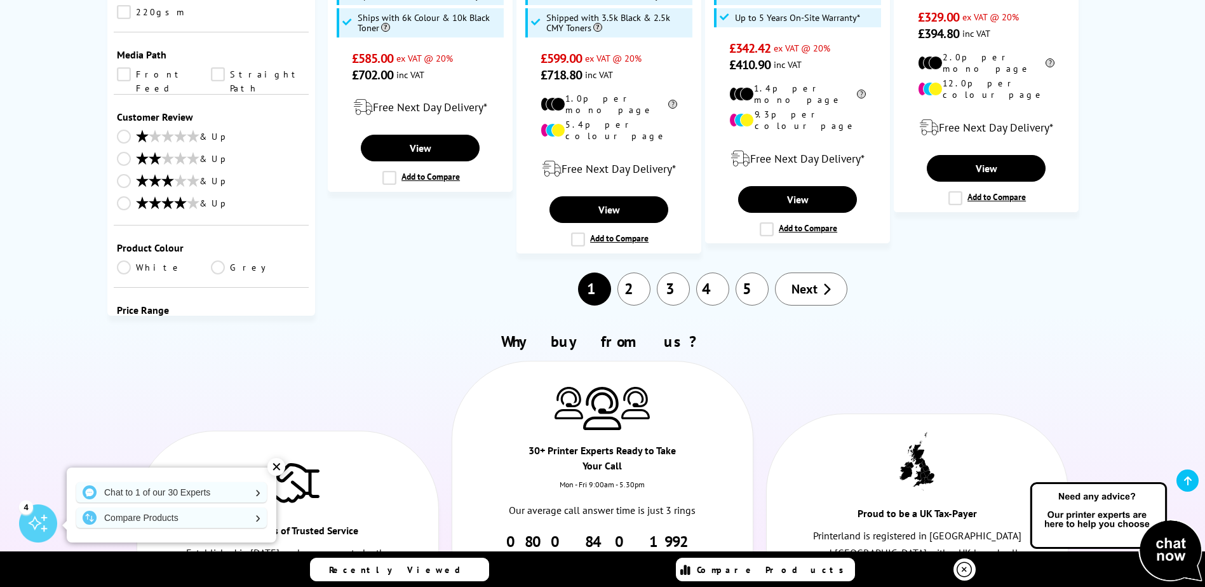
click at [287, 326] on select "0 100 200 300 400 500 600 700 800 900 1000 2000 3000 4000 5000 6000 8000 10000 …" at bounding box center [258, 334] width 95 height 16
select select "300"
click at [211, 326] on select "0 100 200 300 400 500 600 700 800 900 1000 2000 3000 4000 5000 6000 8000 10000 …" at bounding box center [258, 334] width 95 height 16
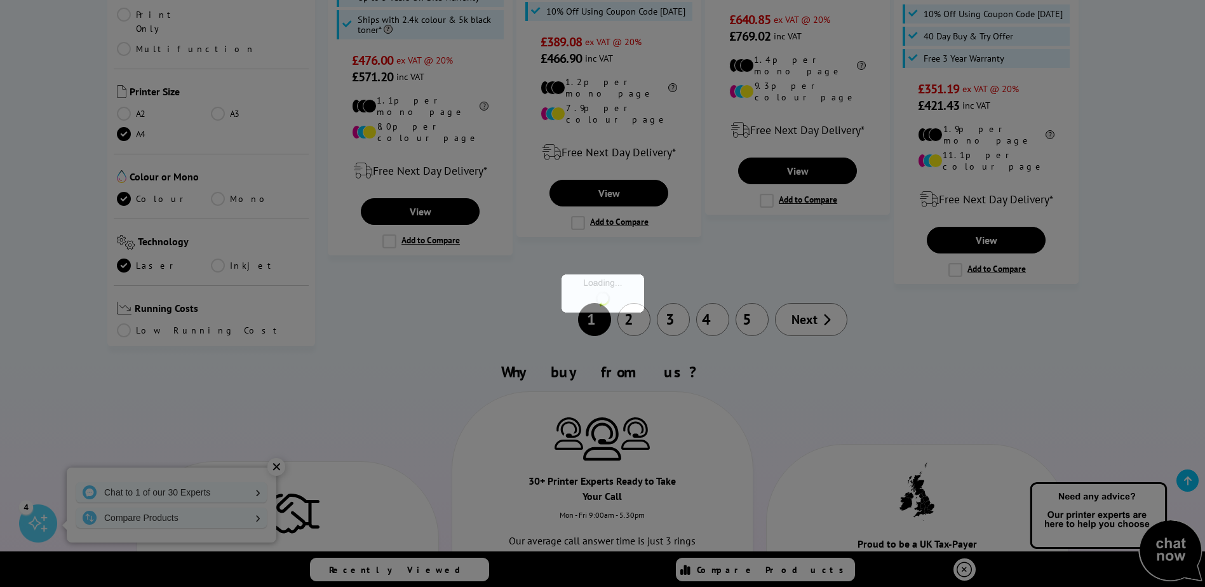
scroll to position [1569, 0]
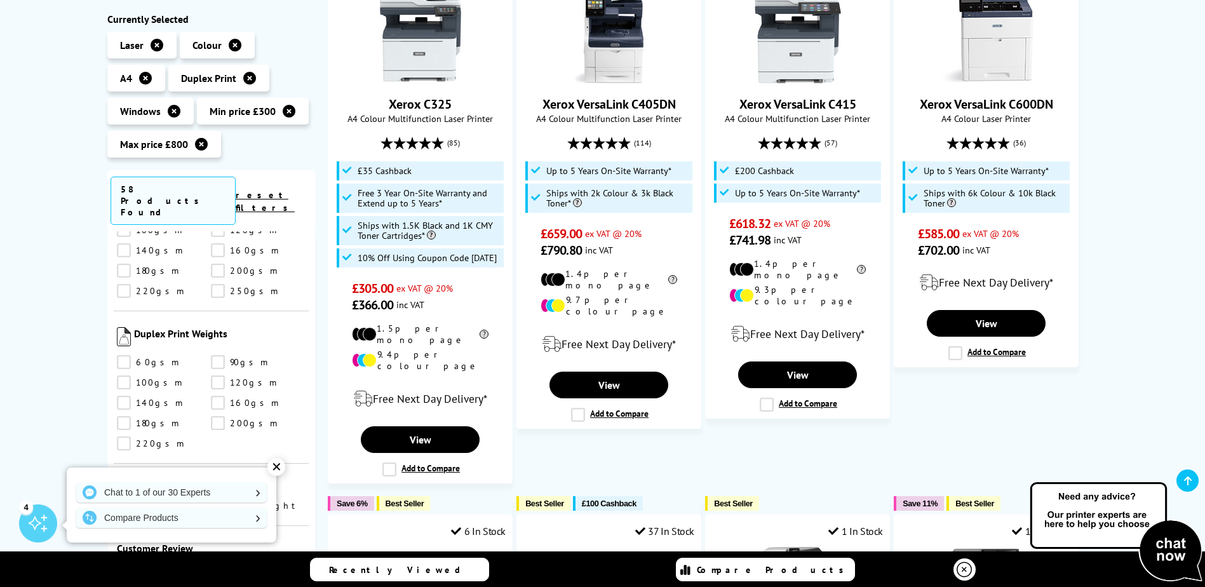
scroll to position [318, 0]
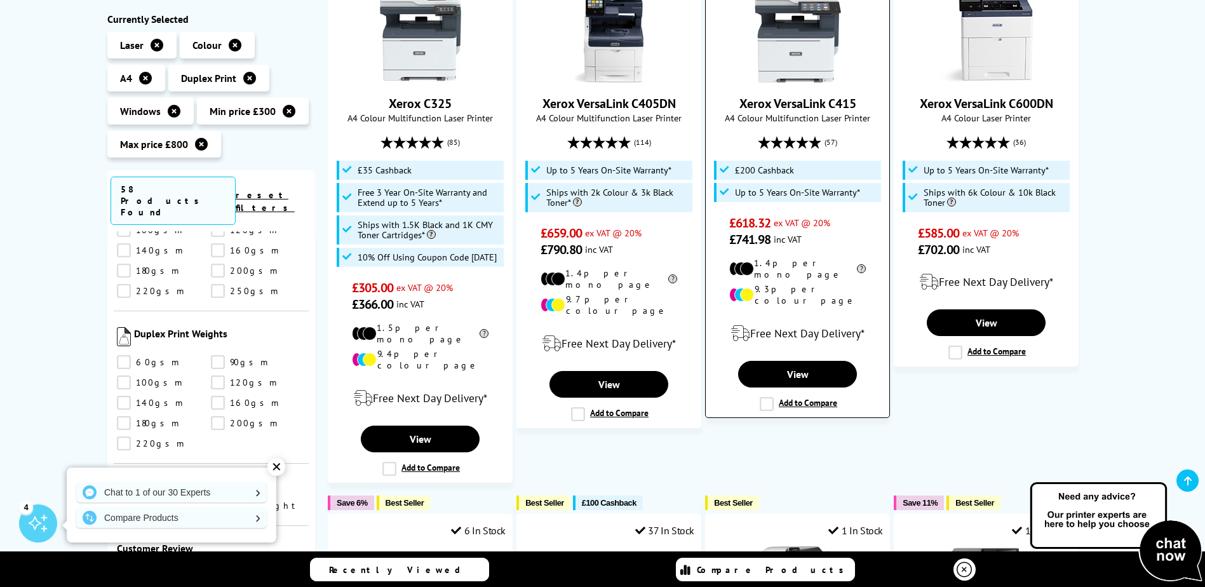
click at [763, 397] on label "Add to Compare" at bounding box center [798, 404] width 77 height 14
click at [0, 0] on input "Add to Compare" at bounding box center [0, 0] width 0 height 0
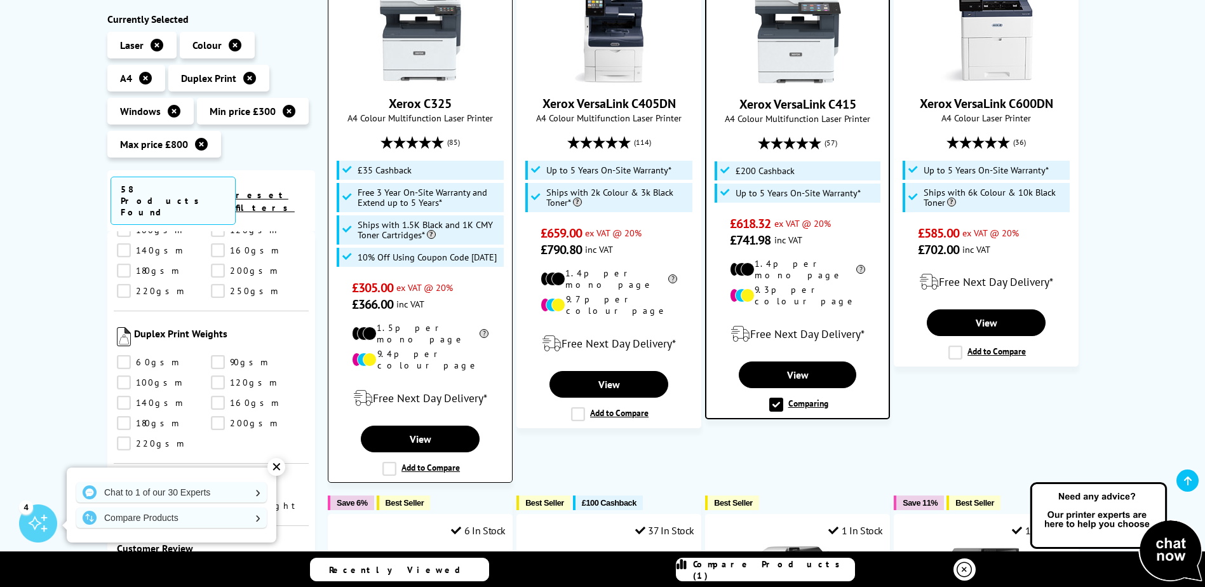
click at [385, 462] on label "Add to Compare" at bounding box center [420, 469] width 77 height 14
click at [0, 0] on input "Add to Compare" at bounding box center [0, 0] width 0 height 0
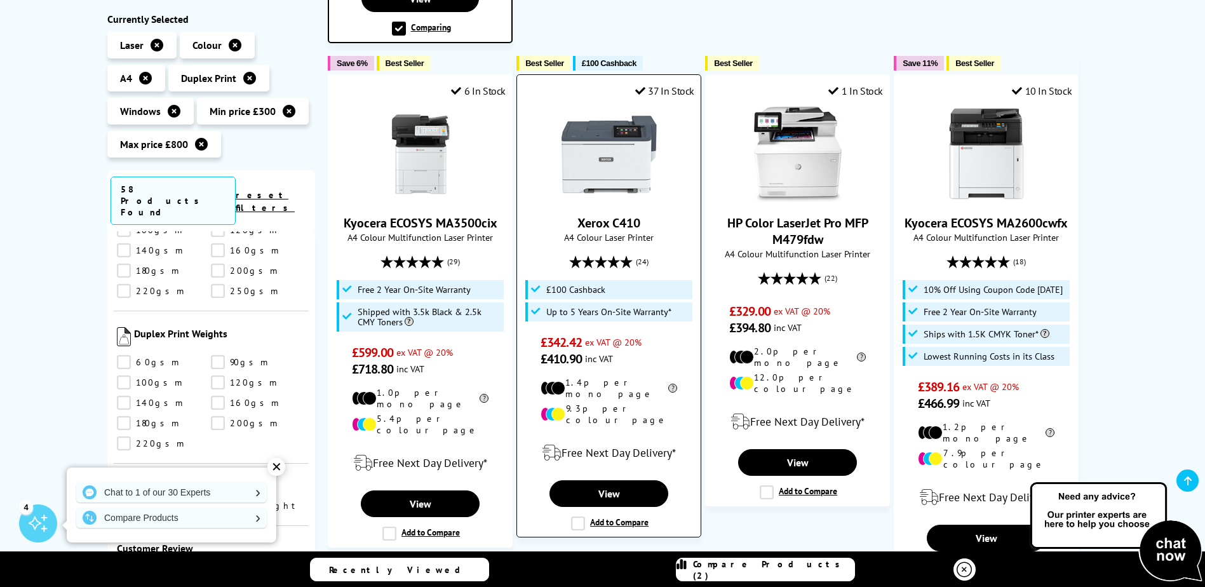
scroll to position [763, 0]
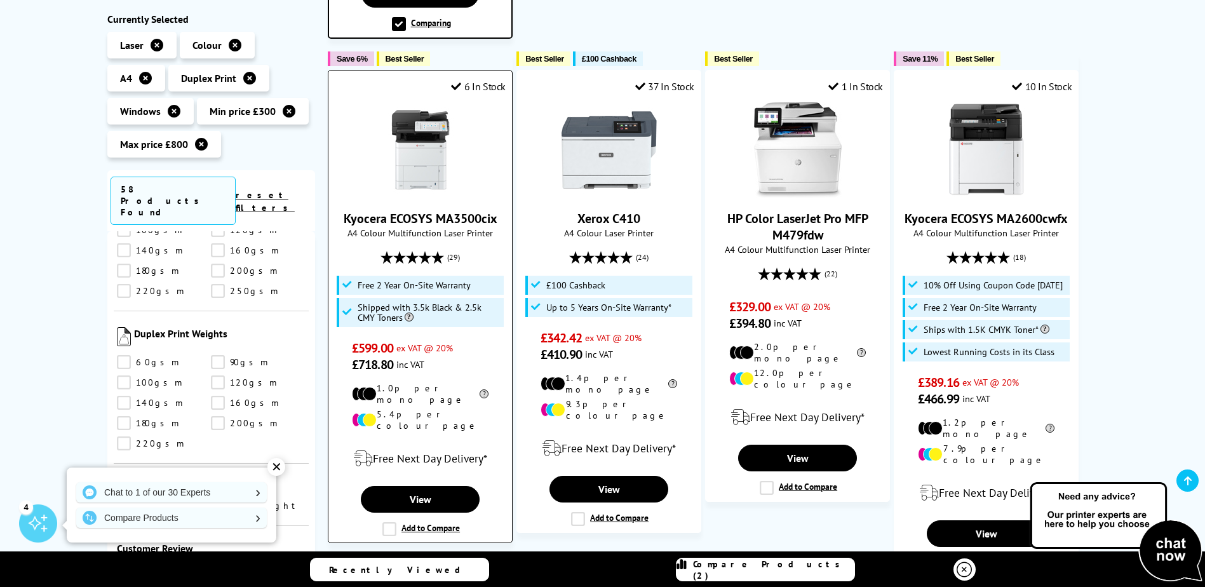
click at [391, 522] on label "Add to Compare" at bounding box center [420, 529] width 77 height 14
click at [0, 0] on input "Add to Compare" at bounding box center [0, 0] width 0 height 0
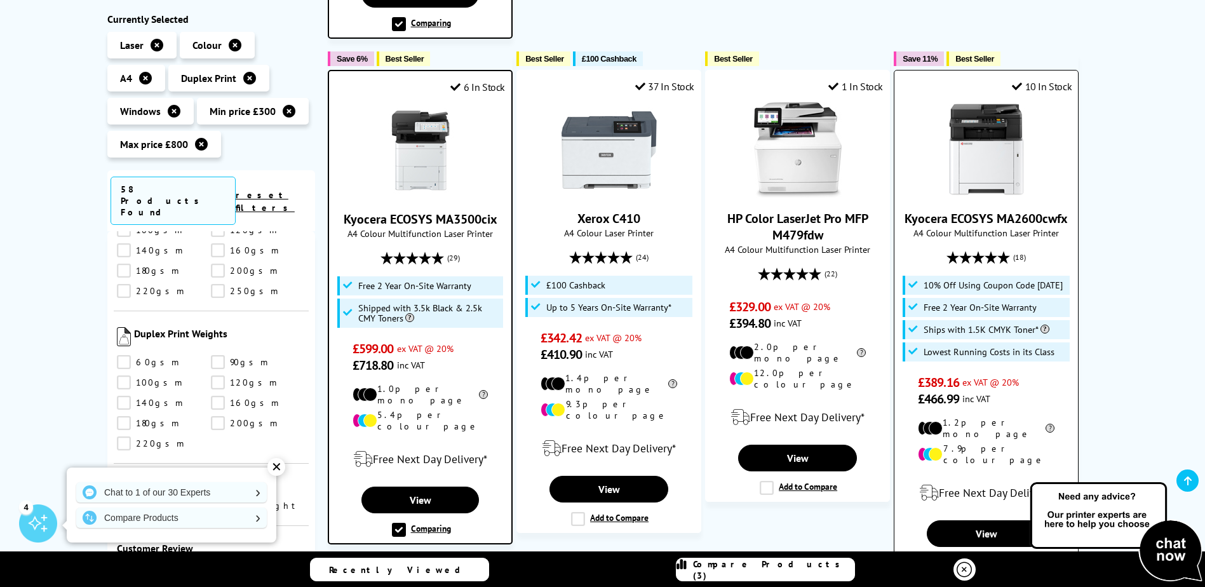
scroll to position [826, 0]
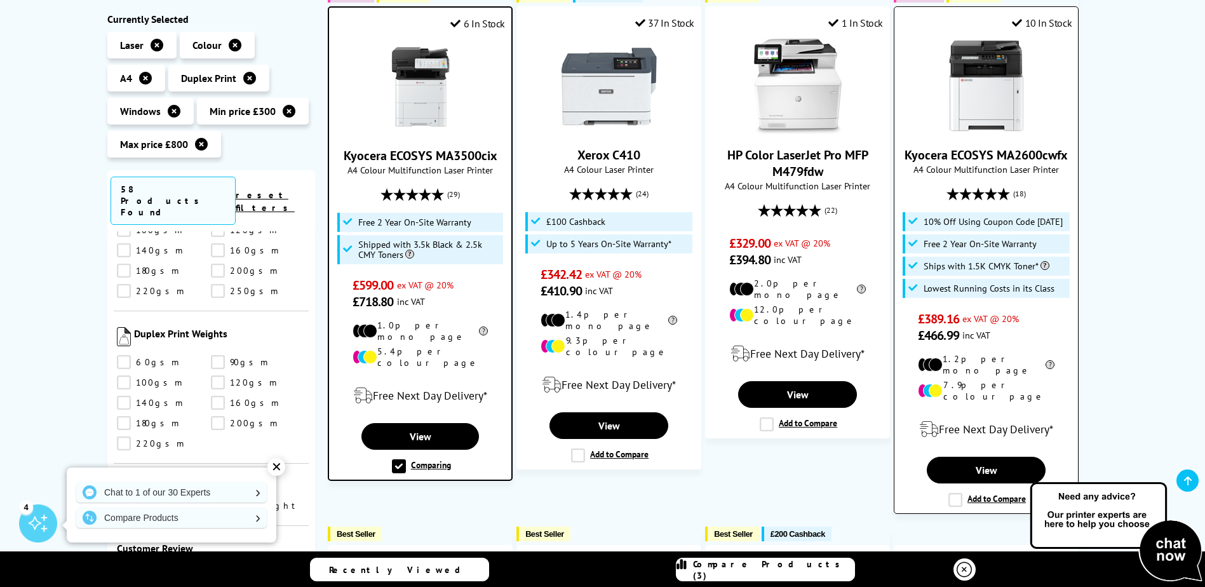
click at [956, 493] on label "Add to Compare" at bounding box center [986, 500] width 77 height 14
click at [0, 0] on input "Add to Compare" at bounding box center [0, 0] width 0 height 0
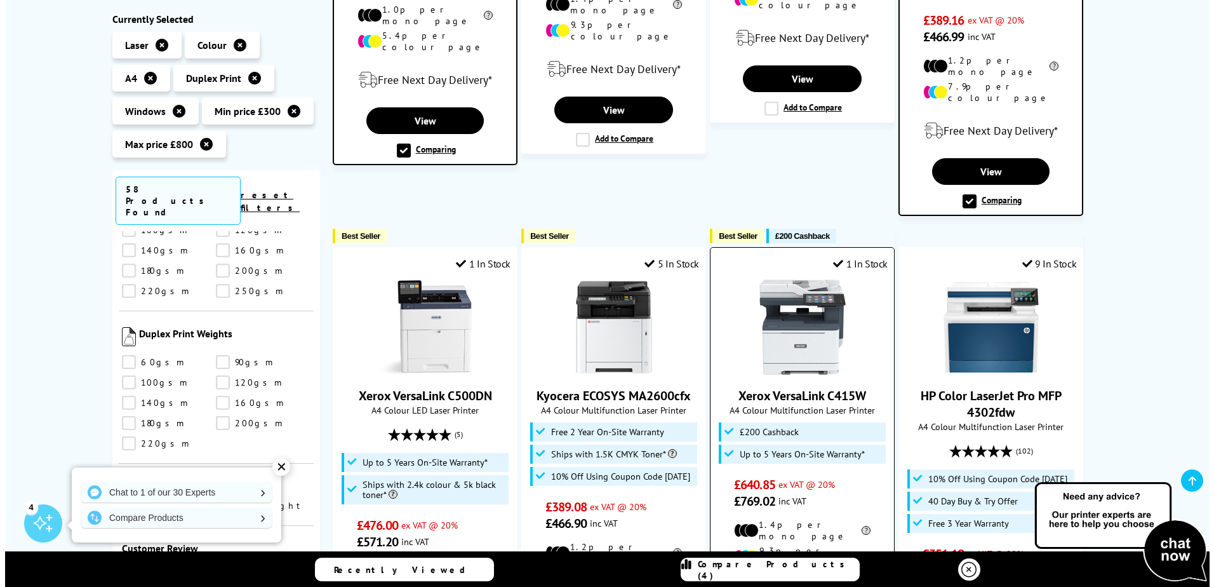
scroll to position [1207, 0]
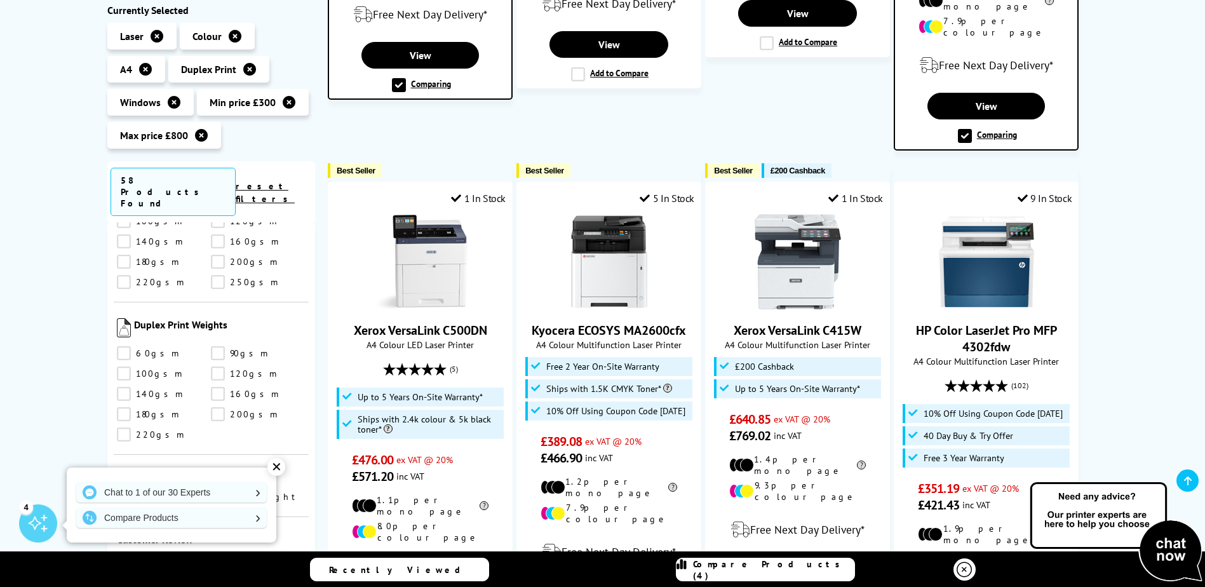
click at [752, 573] on span "Compare Products (4)" at bounding box center [773, 569] width 161 height 23
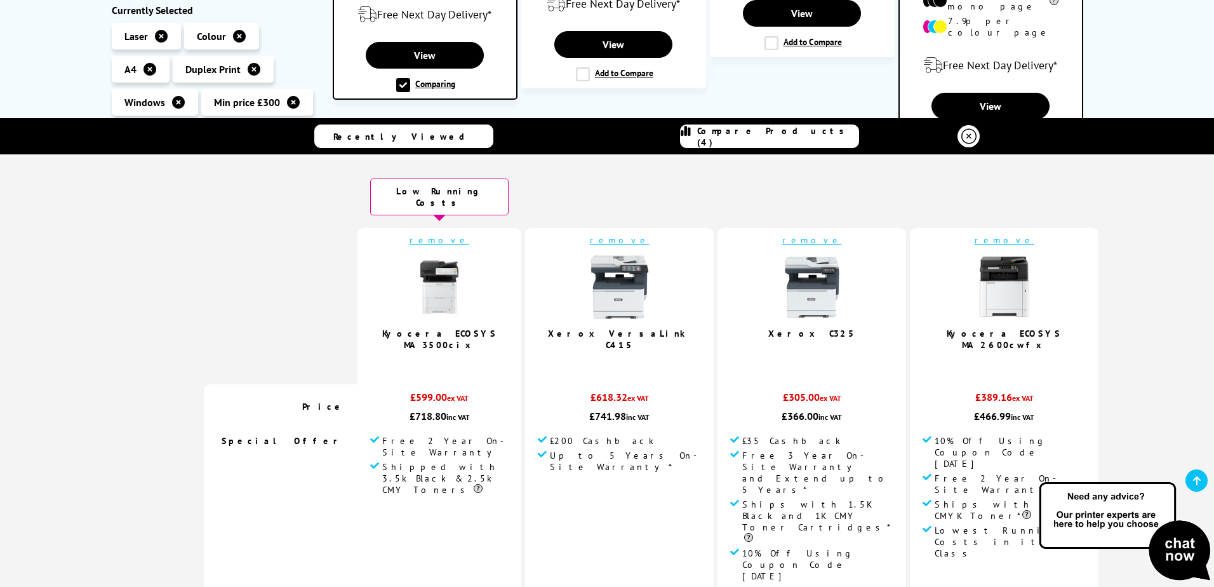
scroll to position [0, 0]
click at [781, 295] on img at bounding box center [813, 289] width 64 height 64
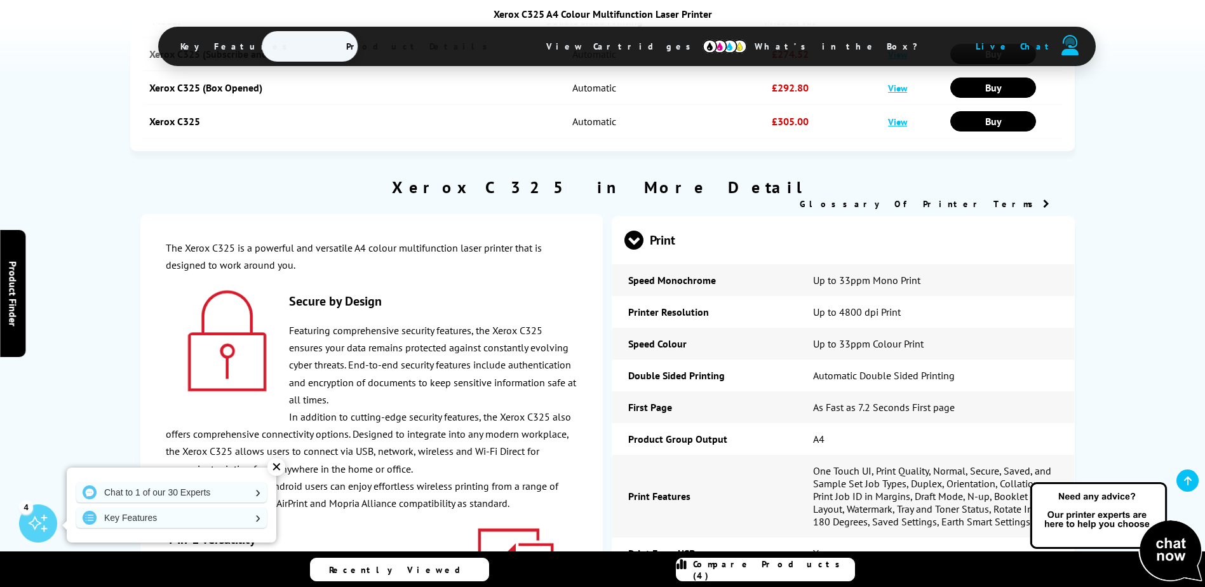
scroll to position [2794, 0]
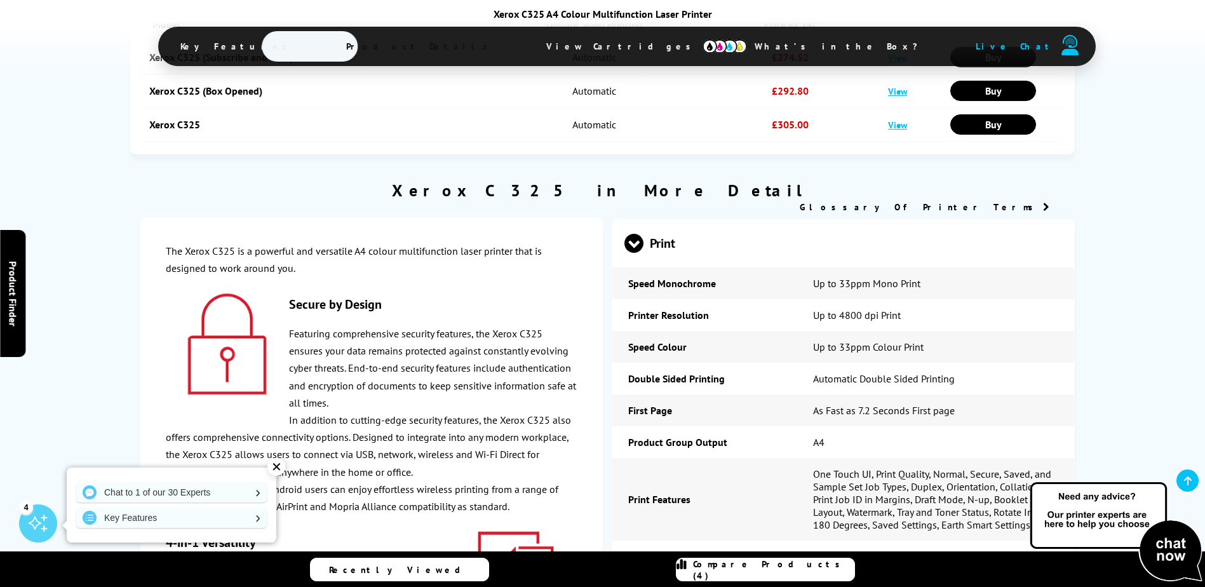
click at [275, 468] on div "✕" at bounding box center [276, 467] width 18 height 18
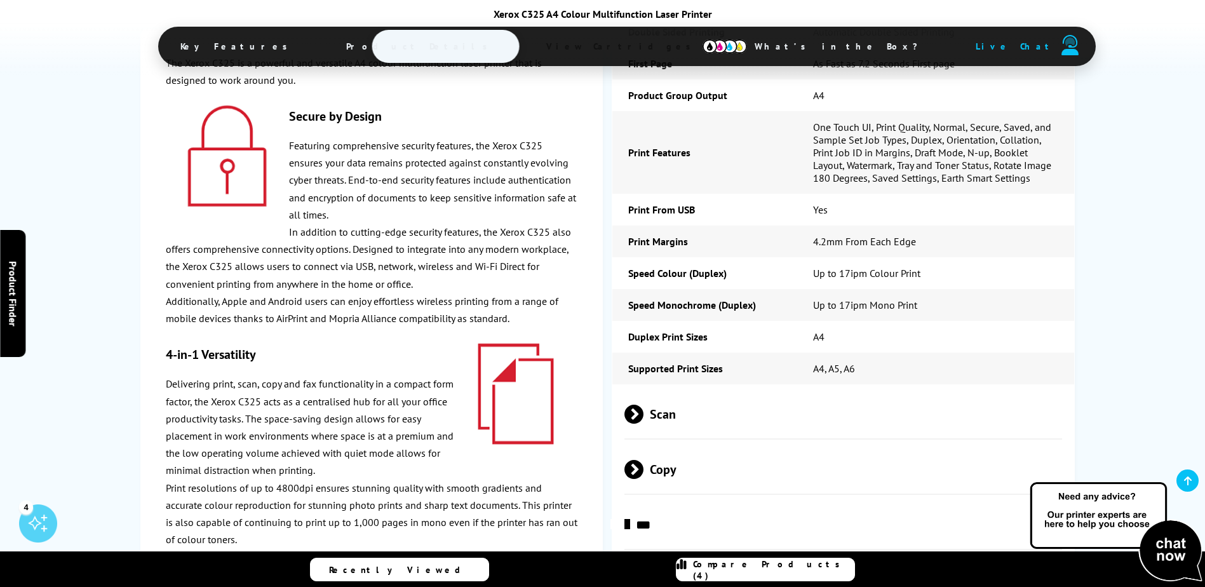
scroll to position [3112, 0]
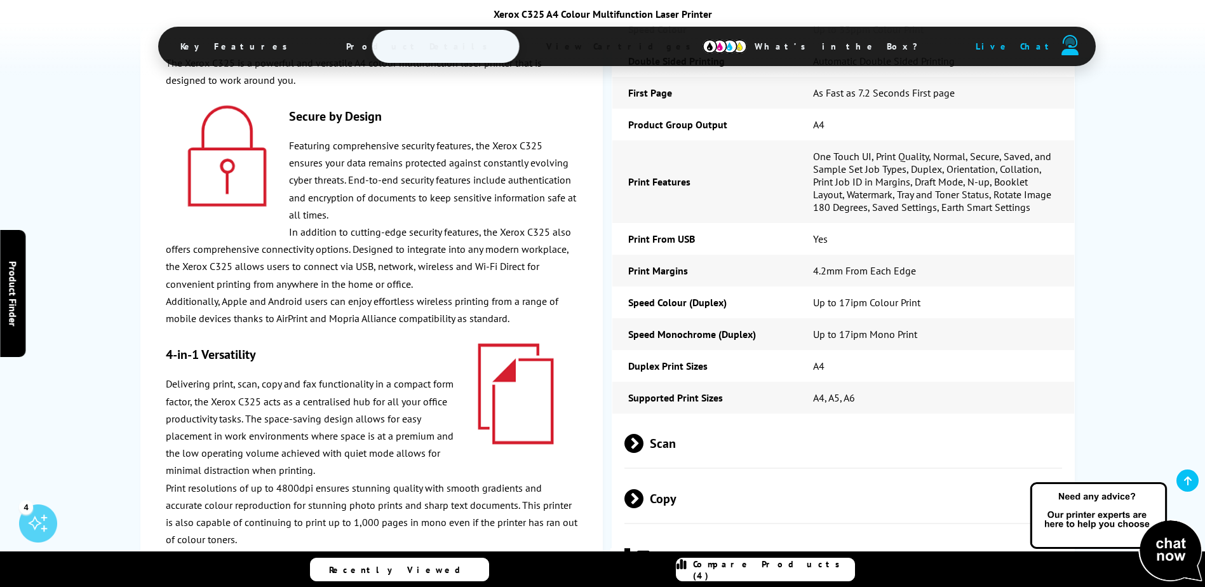
click at [702, 47] on img at bounding box center [724, 46] width 44 height 14
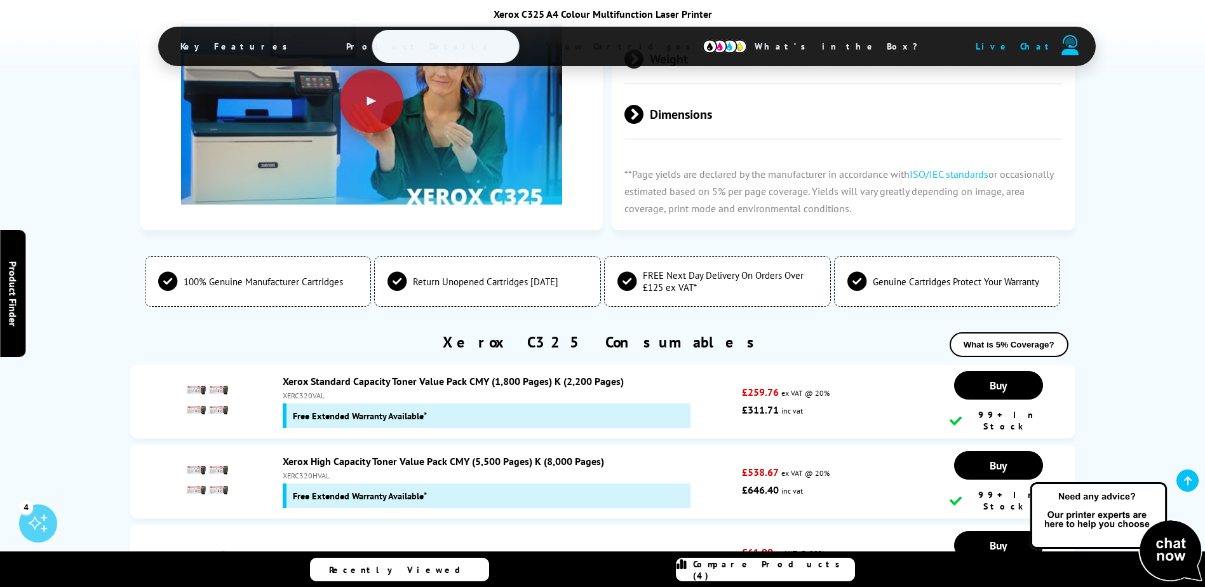
scroll to position [4303, 0]
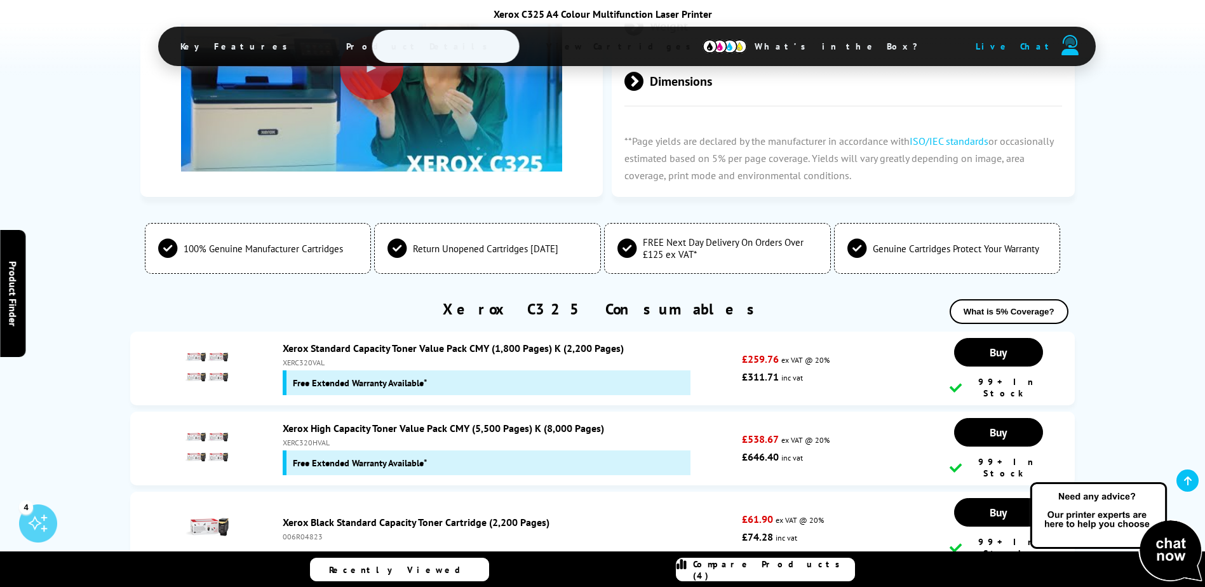
click at [481, 43] on span "Product Details" at bounding box center [420, 46] width 186 height 30
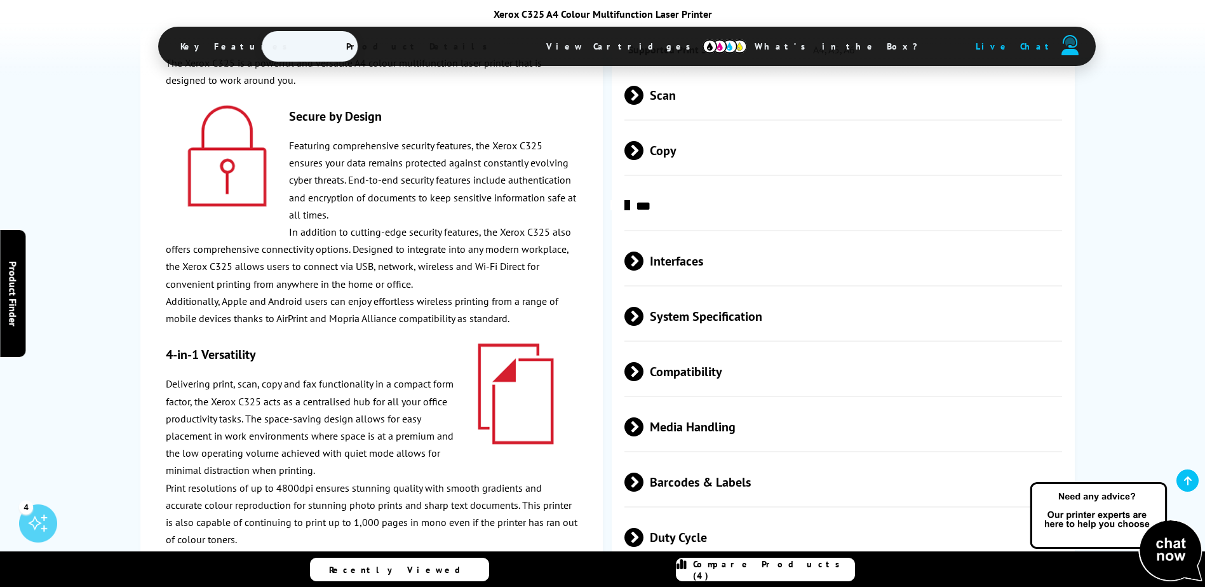
scroll to position [3442, 0]
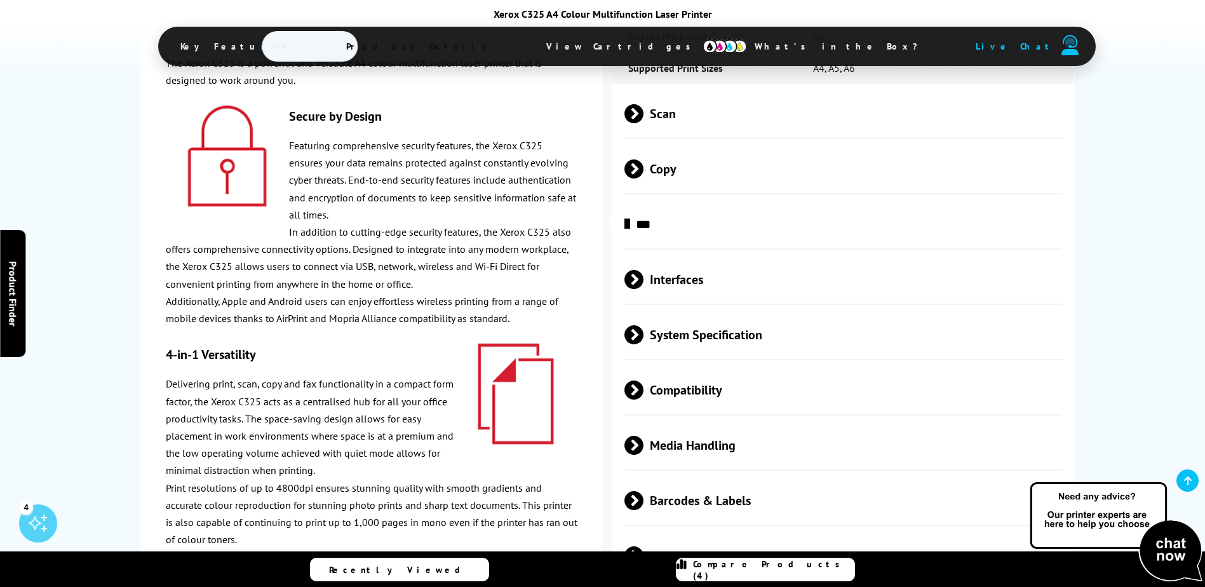
click at [313, 48] on span "Key Features" at bounding box center [237, 46] width 152 height 30
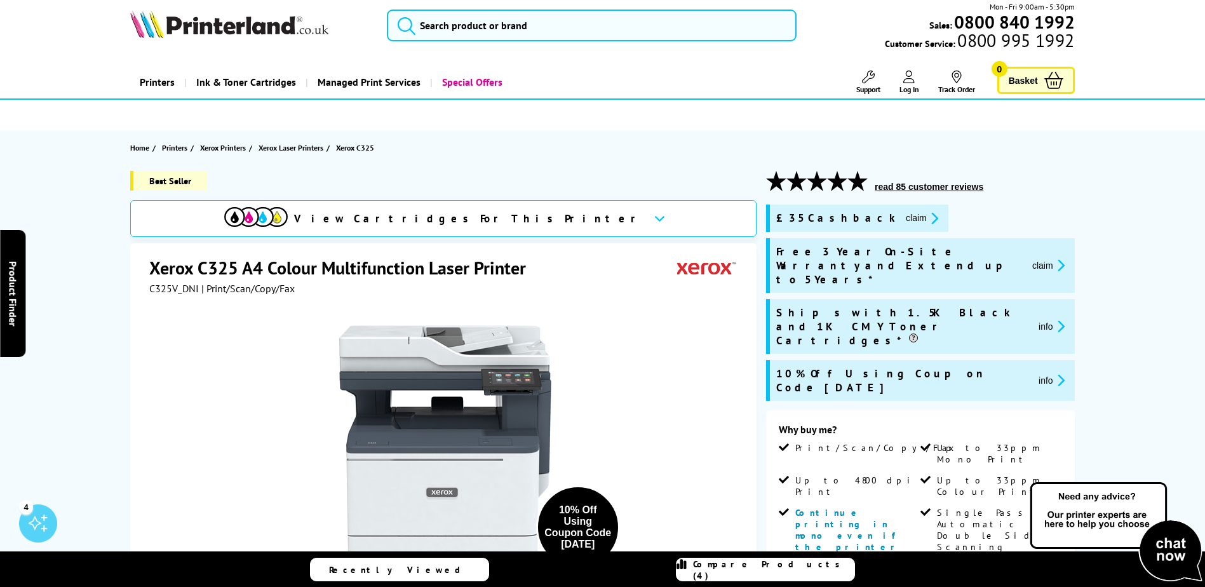
scroll to position [0, 0]
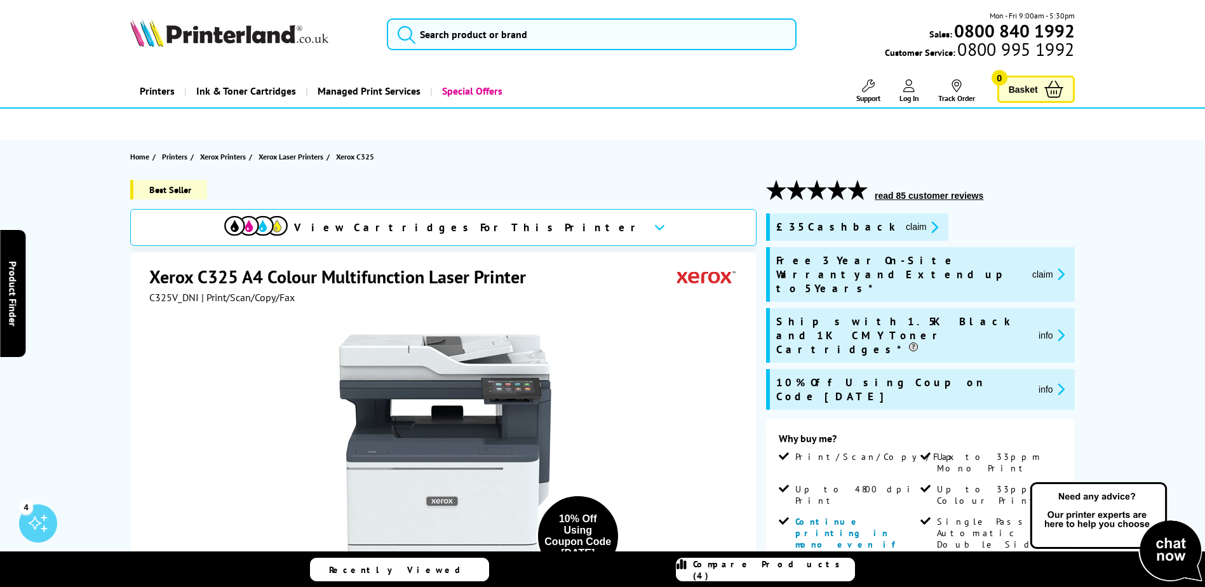
click at [927, 229] on icon "promo-description" at bounding box center [932, 226] width 11 height 13
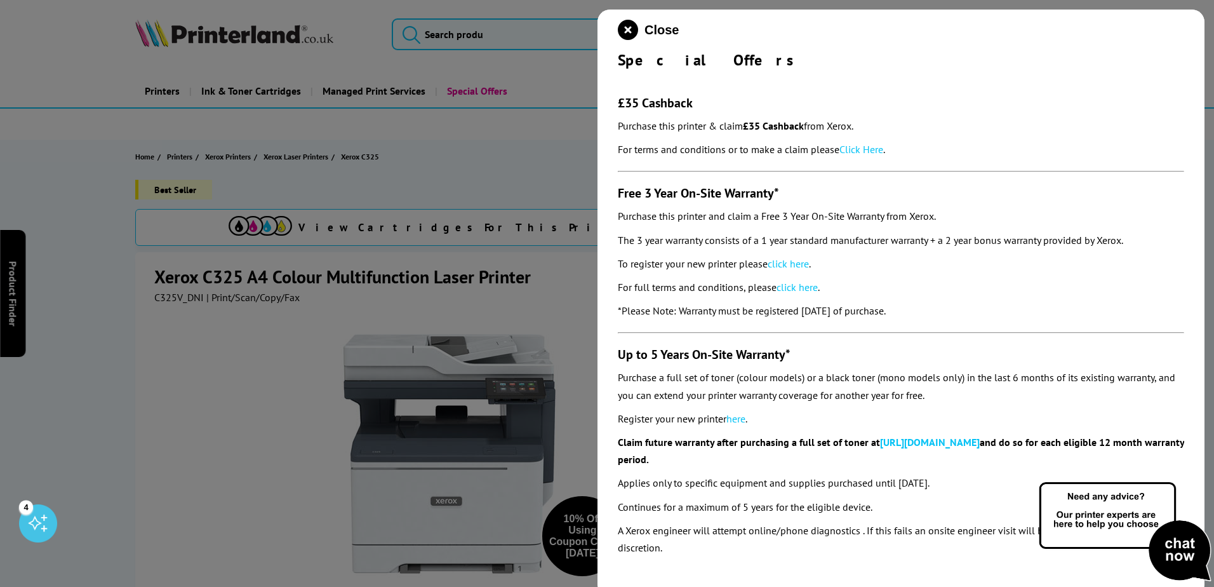
click at [861, 149] on link "Click Here" at bounding box center [862, 149] width 44 height 13
click at [629, 26] on icon "close modal" at bounding box center [628, 30] width 20 height 20
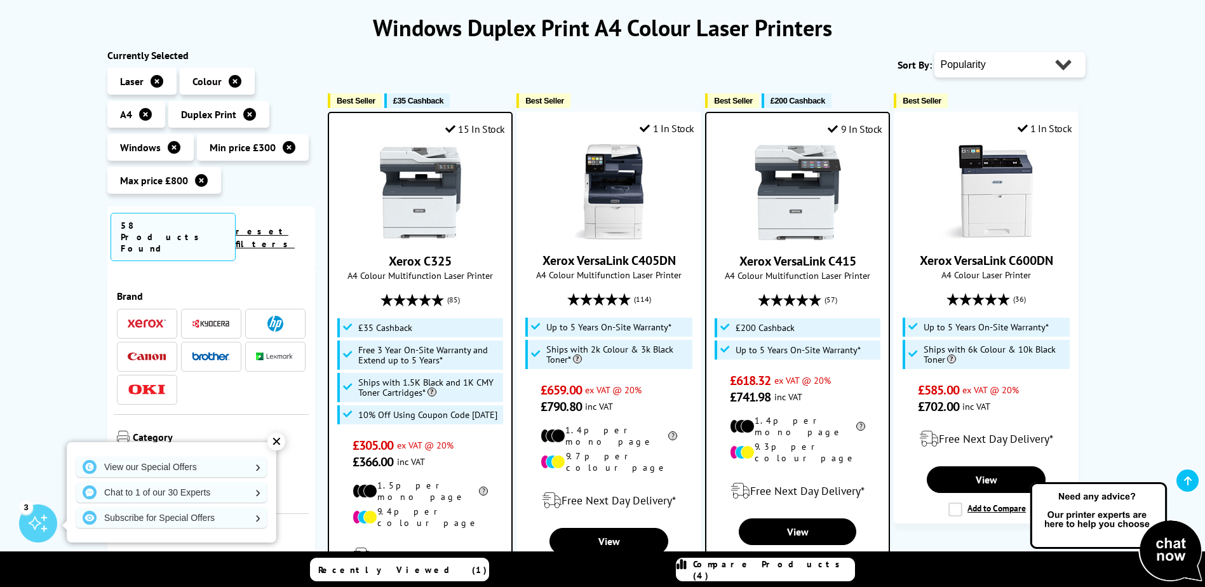
scroll to position [191, 0]
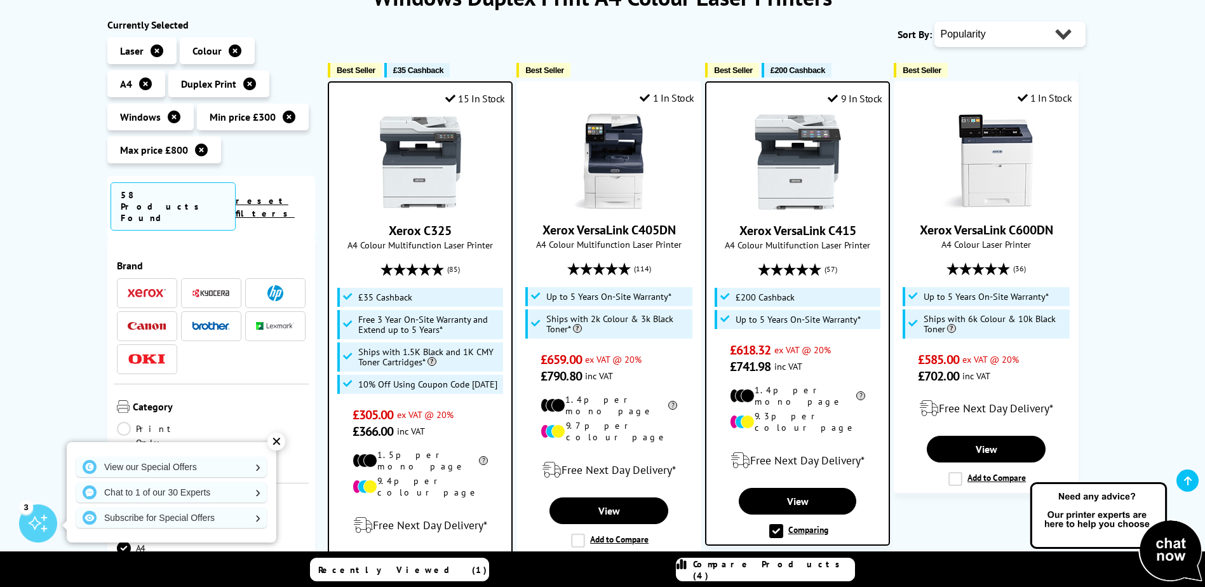
click at [466, 246] on span "A4 Colour Multifunction Laser Printer" at bounding box center [420, 245] width 170 height 12
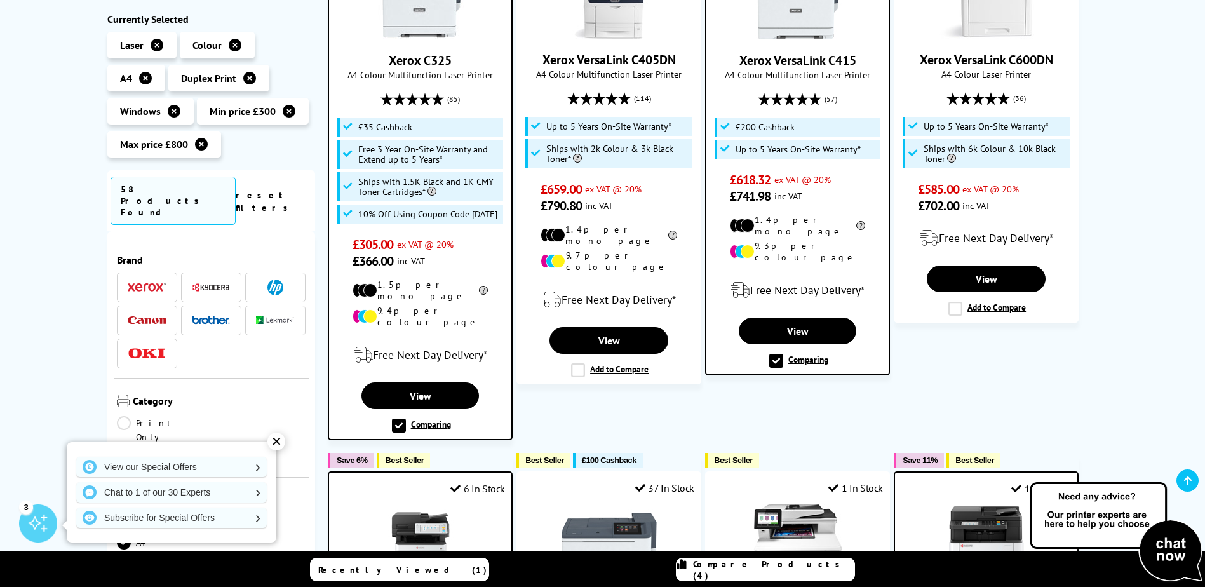
scroll to position [382, 0]
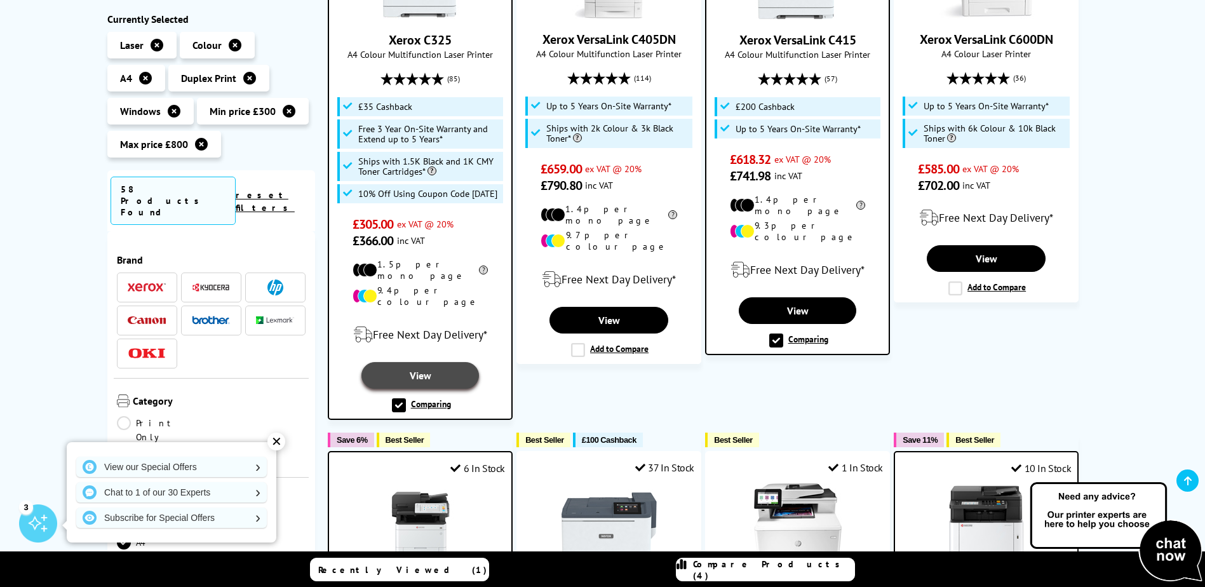
click at [448, 363] on link "View" at bounding box center [419, 375] width 117 height 27
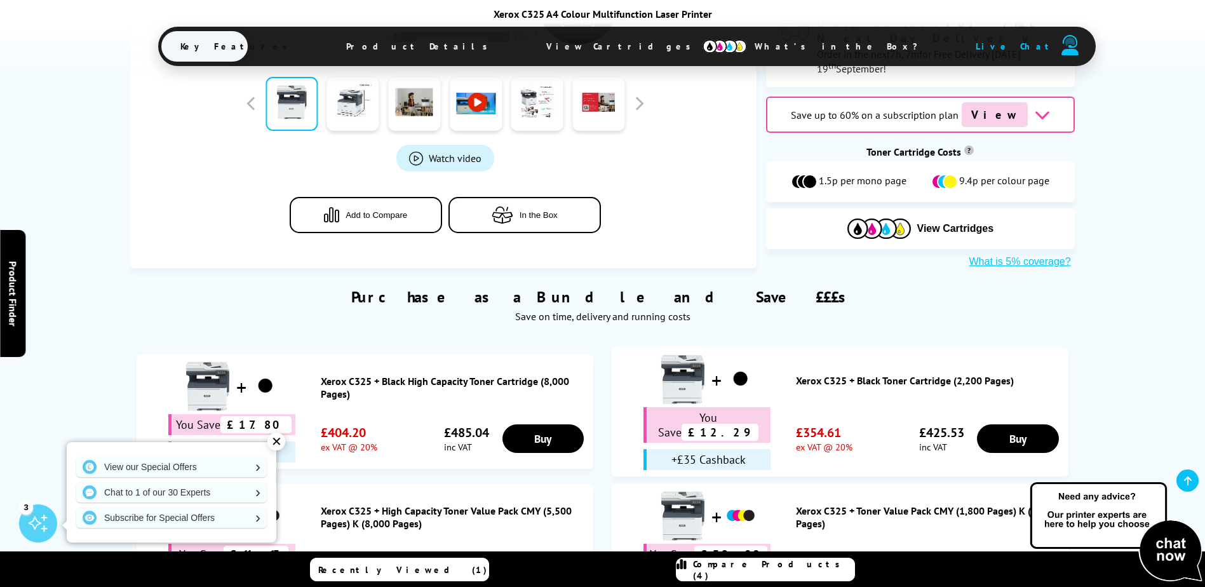
scroll to position [762, 0]
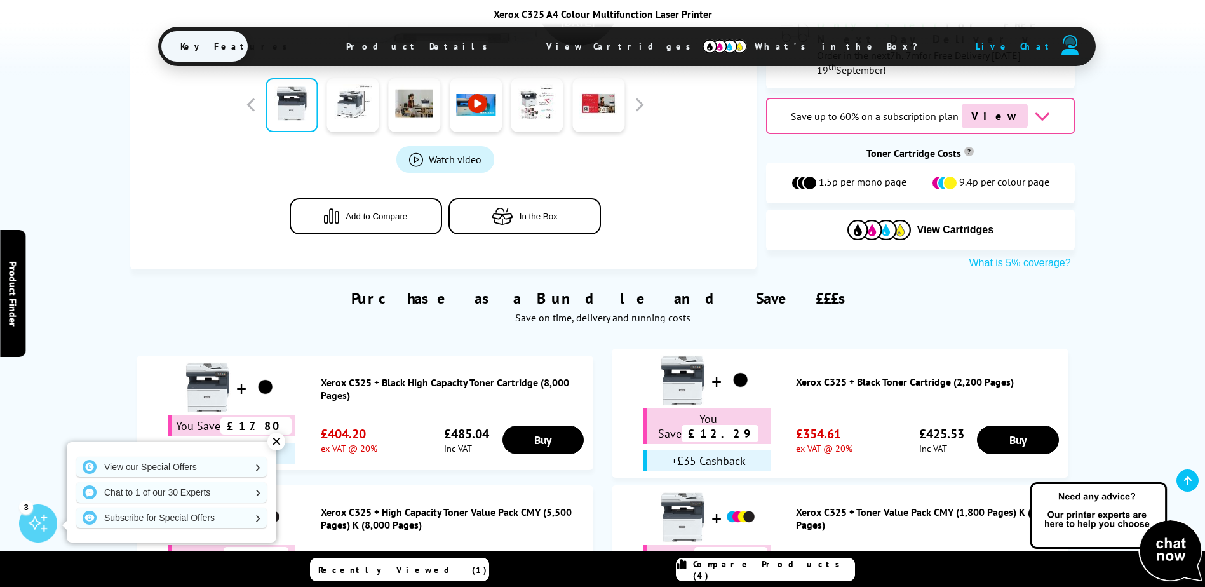
click at [827, 375] on link "Xerox C325 + Black Toner Cartridge (2,200 Pages)" at bounding box center [929, 381] width 266 height 13
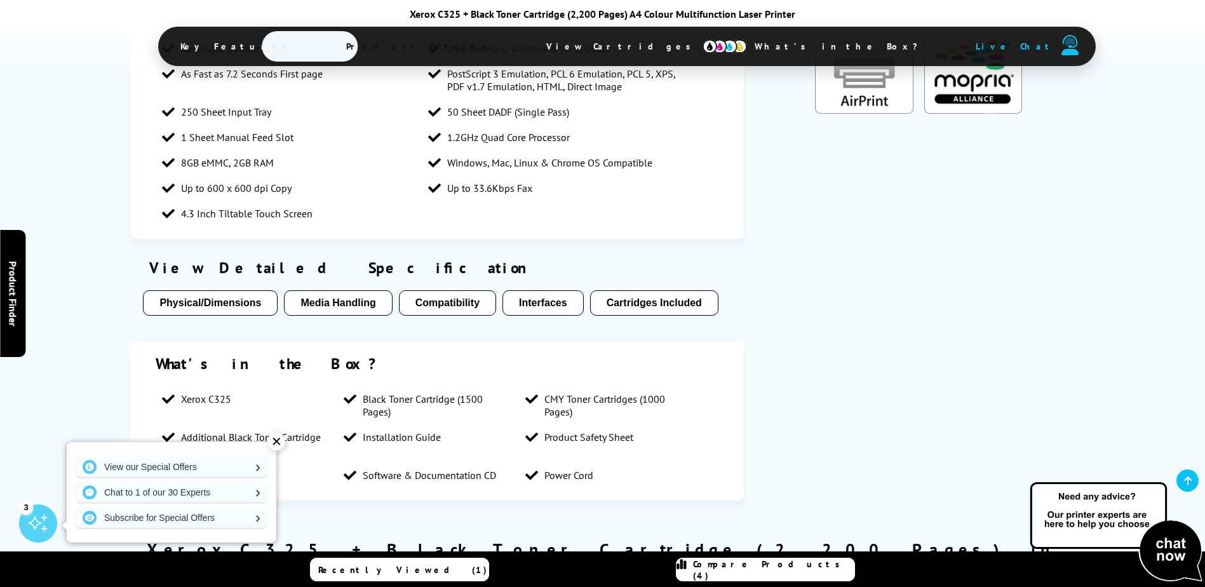
scroll to position [1080, 0]
click at [468, 291] on button "Compatibility" at bounding box center [447, 303] width 97 height 25
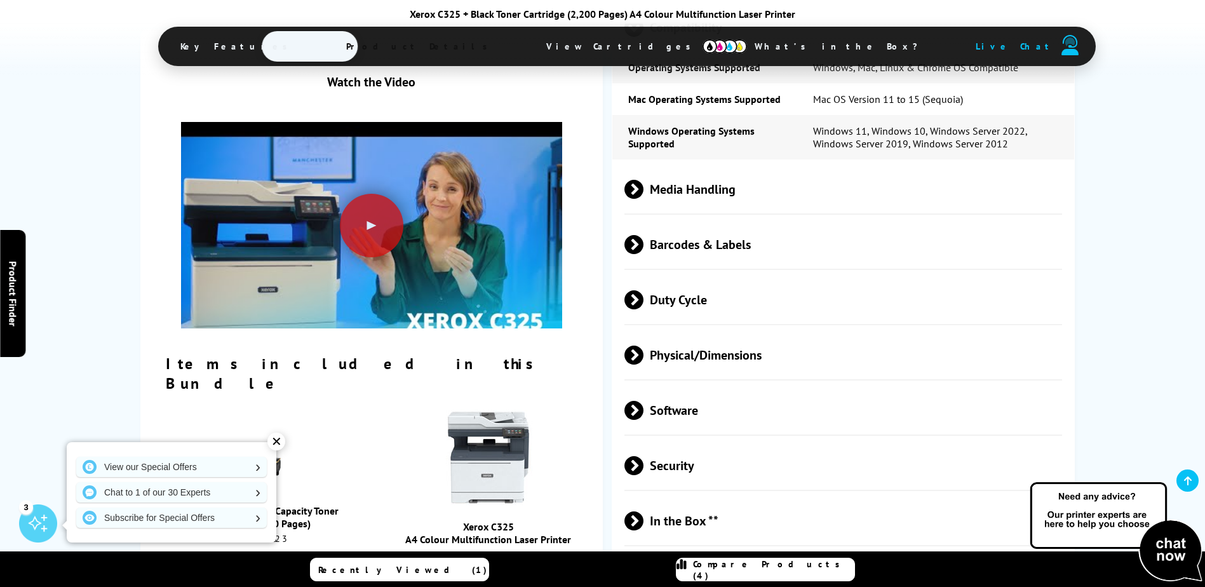
scroll to position [2279, 0]
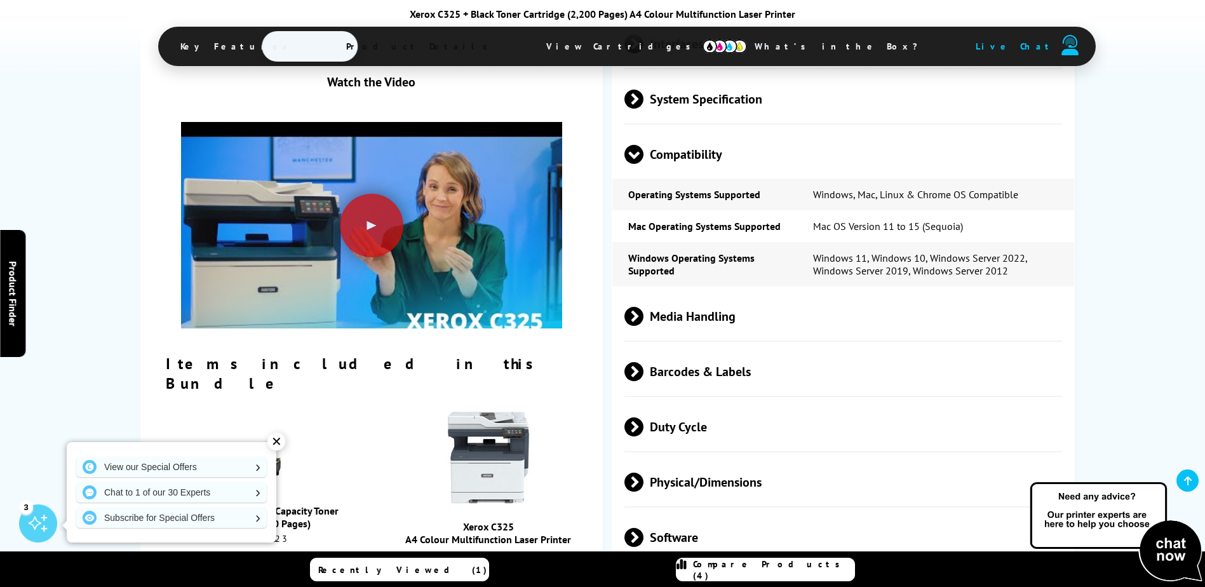
click at [281, 439] on div "✕" at bounding box center [276, 441] width 18 height 18
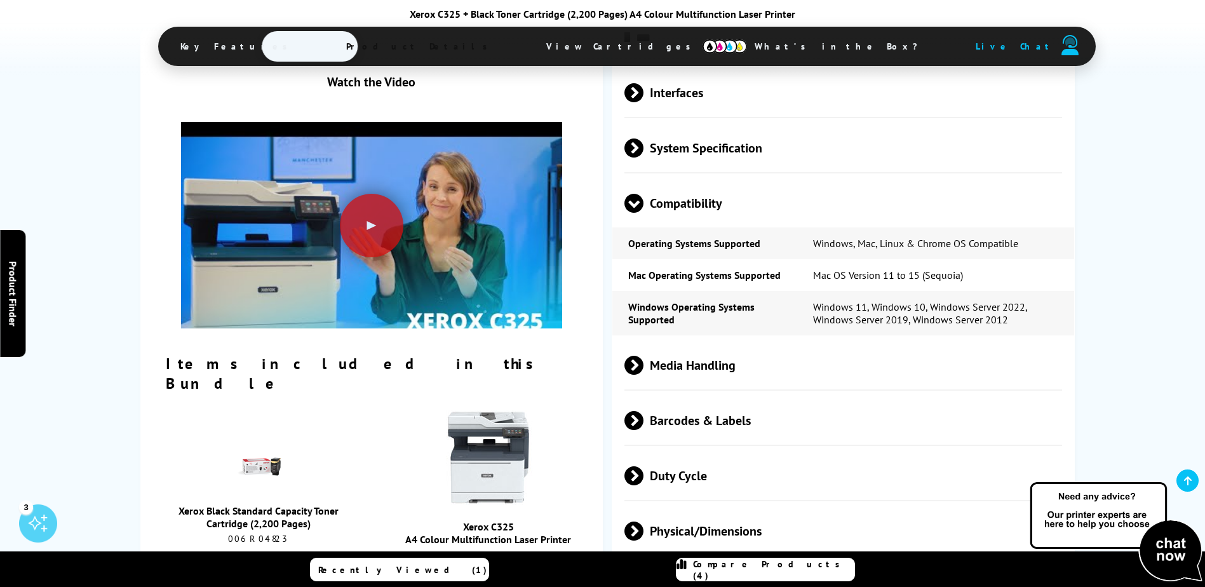
scroll to position [2216, 0]
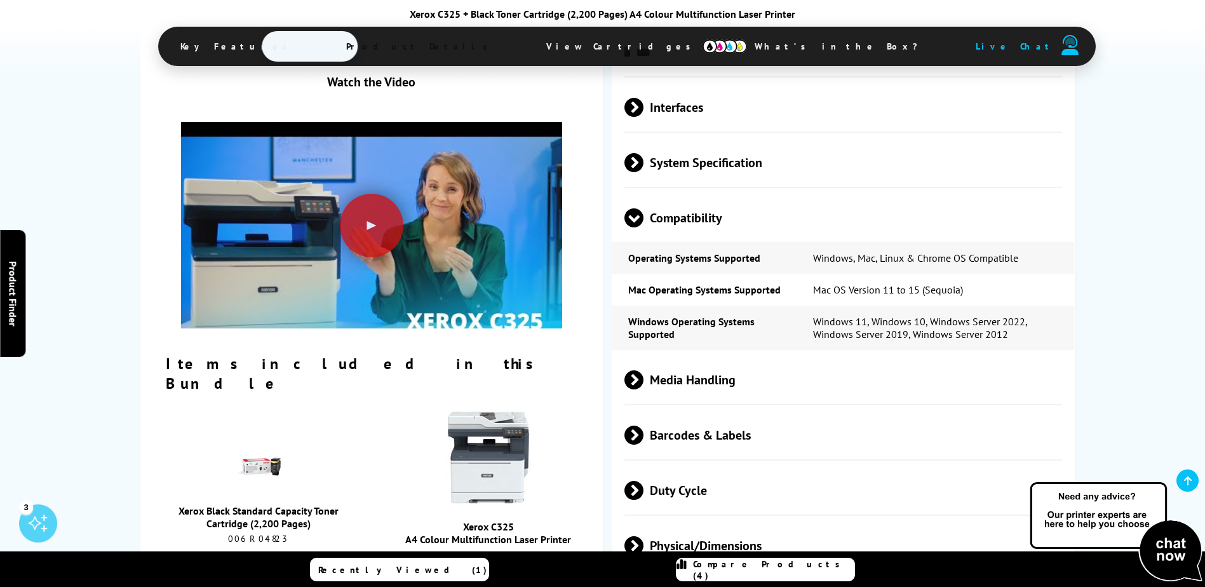
click at [312, 504] on link "Xerox Black Standard Capacity Toner Cartridge (2,200 Pages)" at bounding box center [258, 516] width 160 height 25
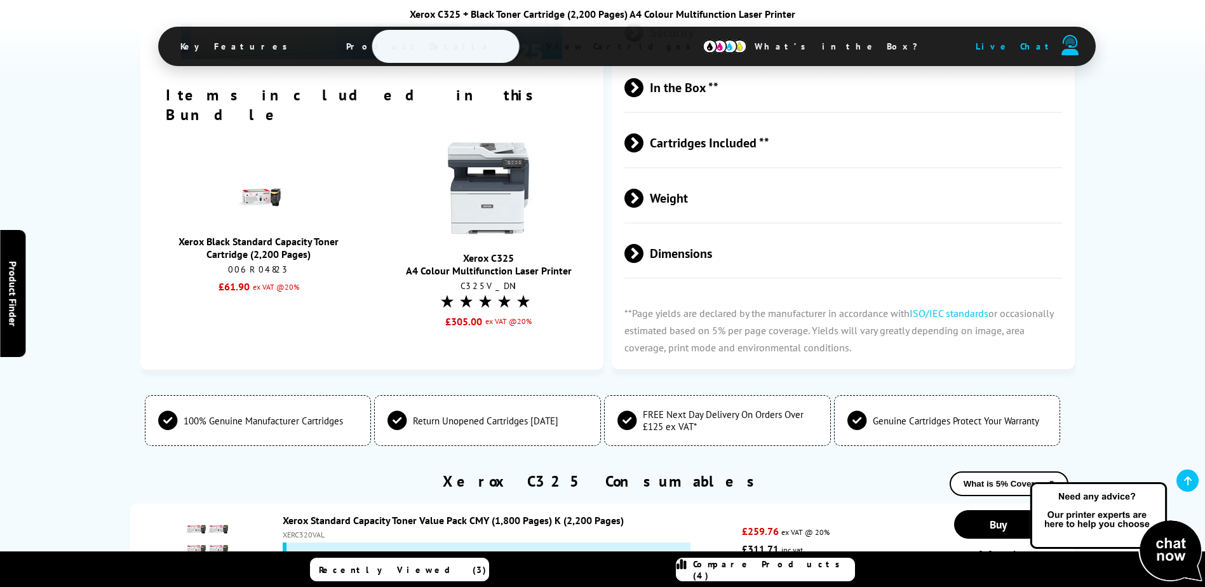
scroll to position [2216, 0]
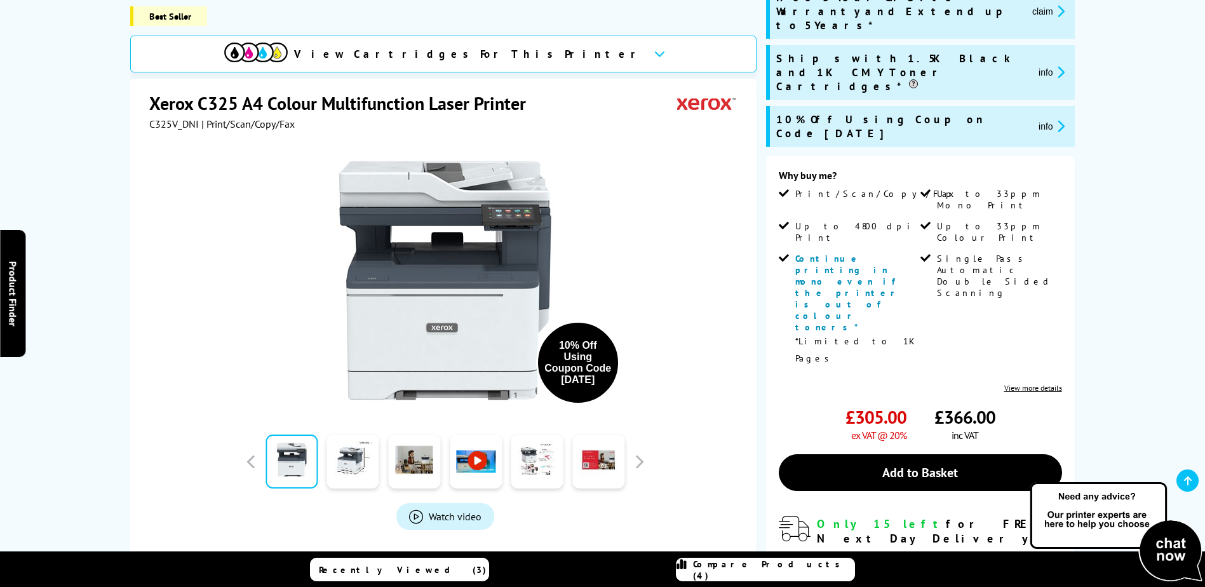
scroll to position [254, 0]
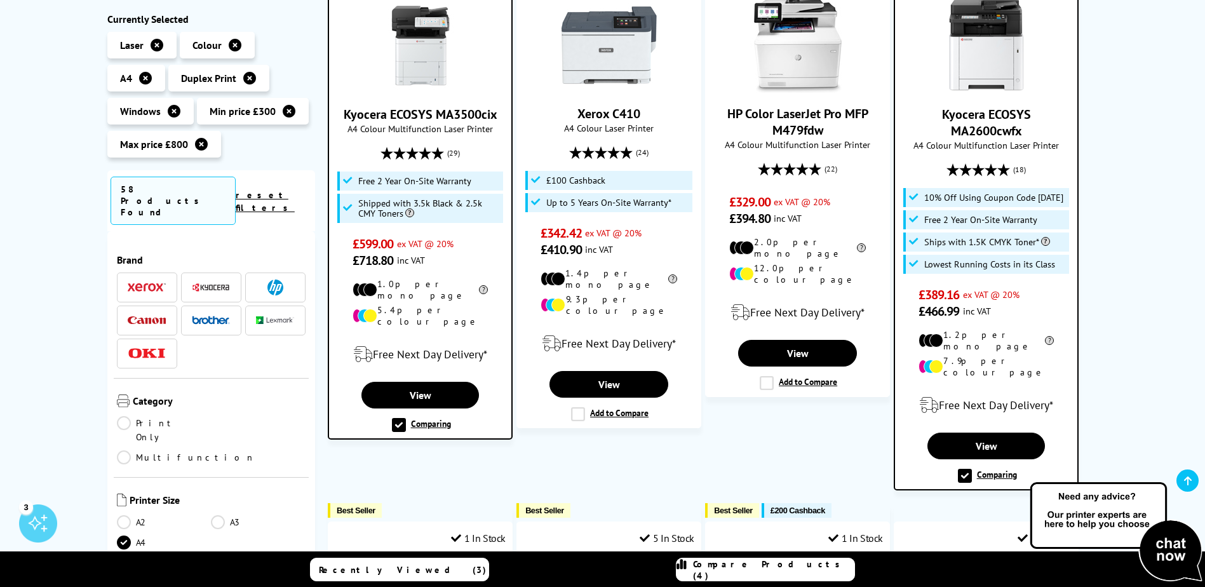
scroll to position [890, 0]
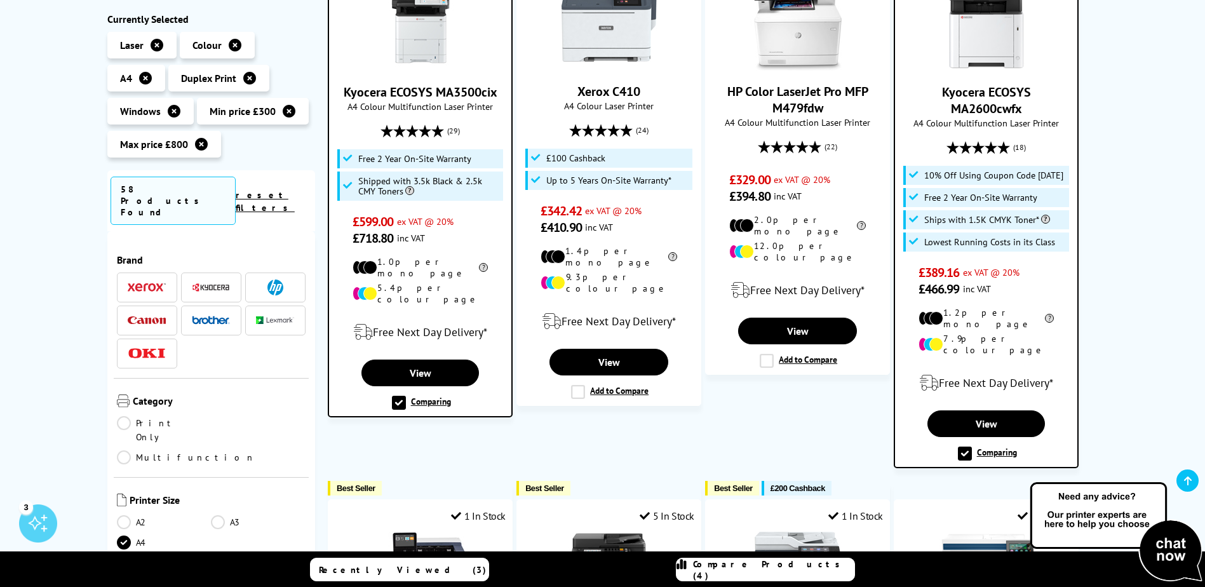
click at [988, 99] on link "Kyocera ECOSYS MA2600cwfx" at bounding box center [986, 100] width 89 height 33
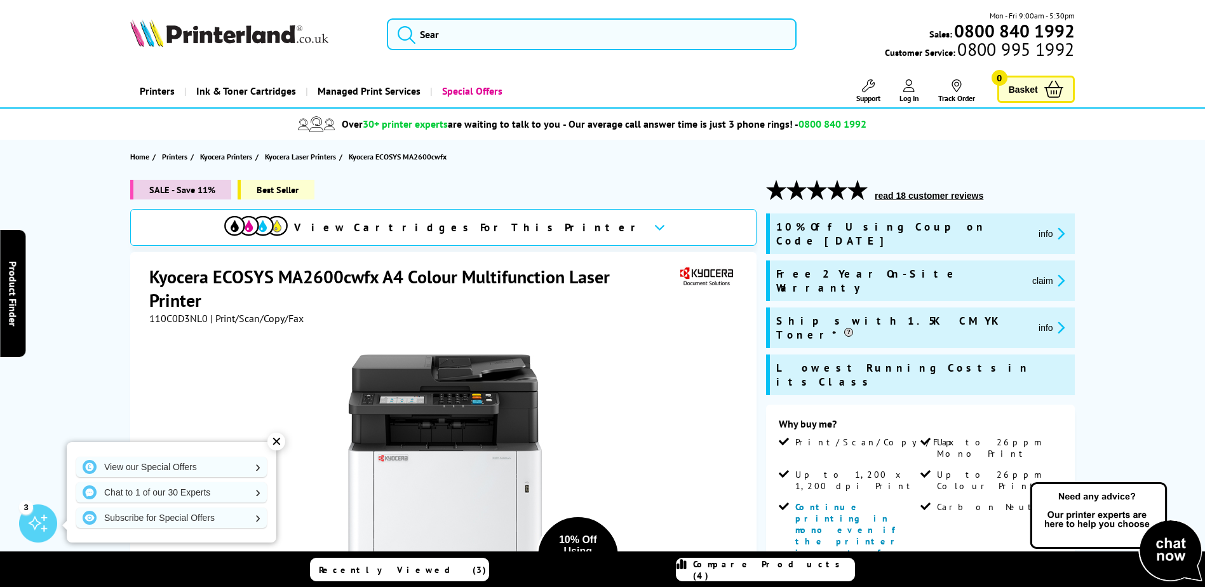
click at [654, 224] on icon at bounding box center [659, 227] width 11 height 7
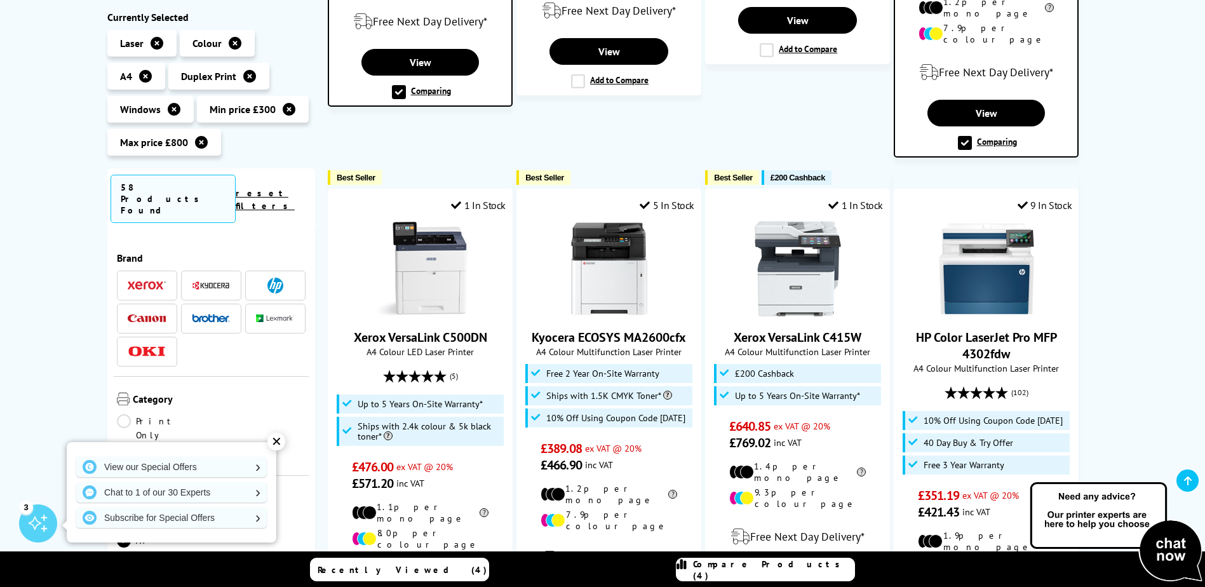
scroll to position [1207, 0]
